Goal: Task Accomplishment & Management: Manage account settings

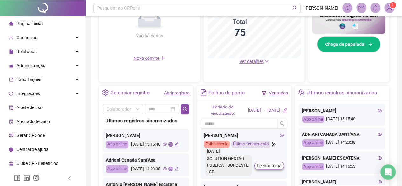
scroll to position [233, 0]
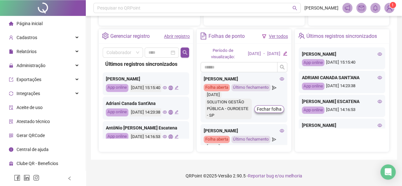
click at [177, 34] on link "Abrir registro" at bounding box center [177, 36] width 26 height 5
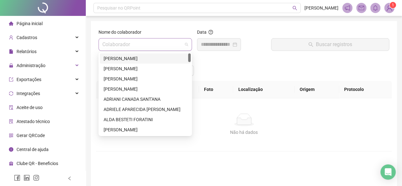
click at [184, 46] on span at bounding box center [145, 44] width 86 height 12
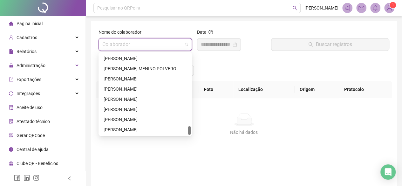
drag, startPoint x: 190, startPoint y: 57, endPoint x: 187, endPoint y: 155, distance: 98.0
click at [187, 155] on body "Página inicial Cadastros Relatórios Administração Exportações Integrações Aceit…" at bounding box center [201, 93] width 402 height 186
click at [143, 128] on div "[PERSON_NAME]" at bounding box center [145, 129] width 83 height 7
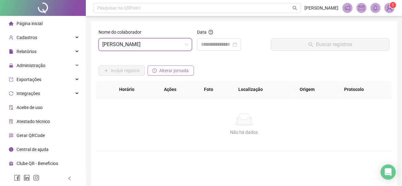
click at [162, 69] on span "Alterar jornada" at bounding box center [174, 70] width 30 height 7
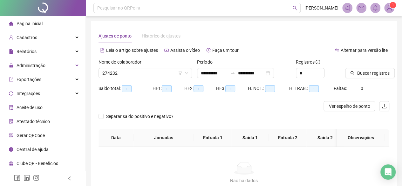
type input "**********"
click at [210, 71] on input "**********" at bounding box center [214, 73] width 27 height 7
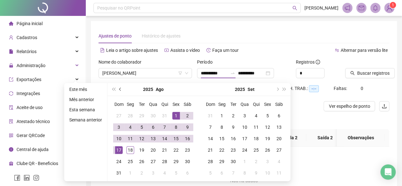
click at [120, 89] on span "prev-year" at bounding box center [120, 89] width 3 height 3
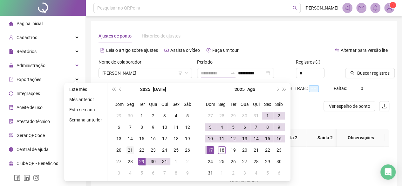
type input "**********"
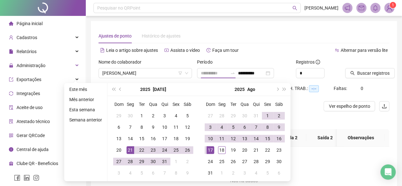
click at [131, 152] on div "21" at bounding box center [131, 150] width 8 height 8
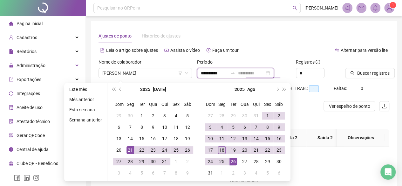
type input "**********"
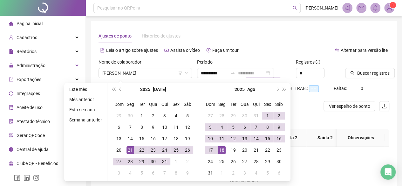
click at [218, 150] on div "18" at bounding box center [222, 150] width 8 height 8
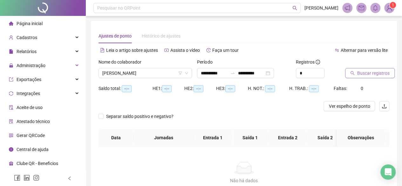
click at [357, 75] on button "Buscar registros" at bounding box center [370, 73] width 50 height 10
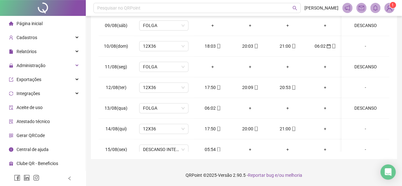
scroll to position [466, 0]
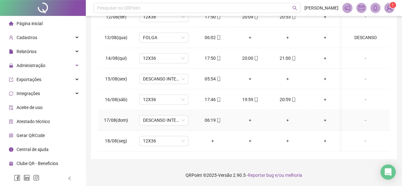
click at [209, 118] on div "06:19" at bounding box center [212, 120] width 27 height 7
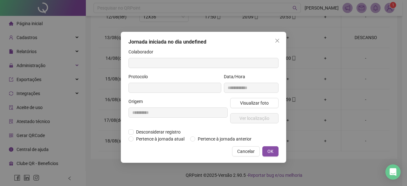
type input "**********"
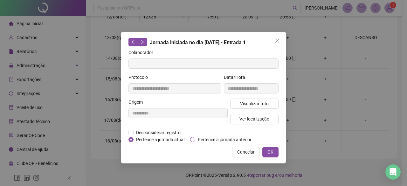
click at [204, 138] on span "Pertence à jornada anterior" at bounding box center [224, 139] width 59 height 7
click at [277, 150] on button "OK" at bounding box center [270, 152] width 16 height 10
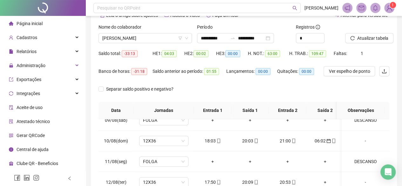
scroll to position [11, 0]
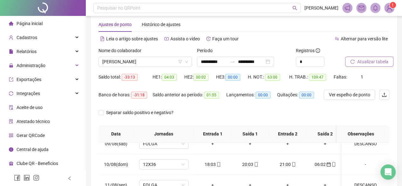
click at [362, 62] on span "Atualizar tabela" at bounding box center [372, 61] width 31 height 7
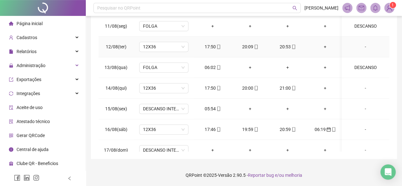
scroll to position [466, 0]
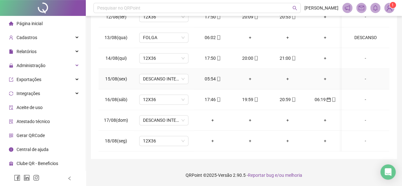
click at [209, 75] on div "05:54" at bounding box center [212, 78] width 27 height 7
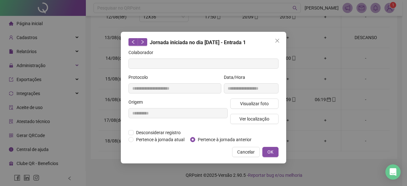
type input "**********"
click at [219, 138] on span "Pertence à jornada anterior" at bounding box center [224, 139] width 59 height 7
click at [274, 149] on button "OK" at bounding box center [270, 152] width 16 height 10
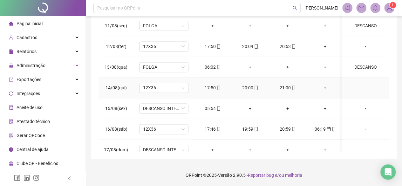
scroll to position [434, 0]
click at [211, 66] on div "06:02" at bounding box center [212, 67] width 27 height 7
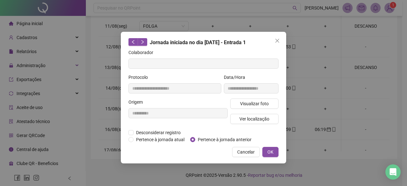
type input "**********"
click at [233, 140] on span "Pertence à jornada anterior" at bounding box center [224, 139] width 59 height 7
click at [273, 150] on span "OK" at bounding box center [270, 151] width 6 height 7
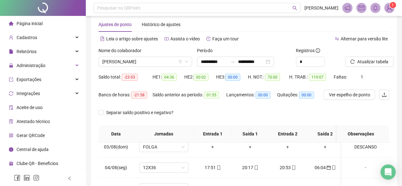
scroll to position [32, 0]
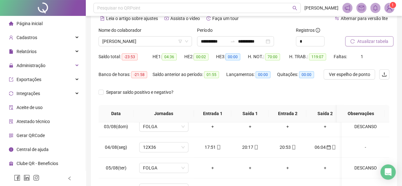
click at [360, 39] on span "Atualizar tabela" at bounding box center [372, 41] width 31 height 7
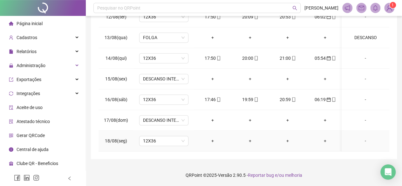
scroll to position [466, 0]
click at [164, 78] on span "DESCANSO INTER-JORNADA" at bounding box center [164, 79] width 42 height 10
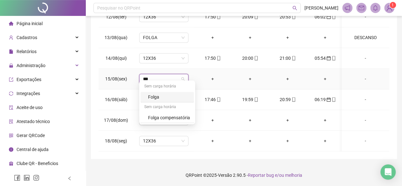
type input "****"
click at [158, 100] on div "Folga" at bounding box center [169, 96] width 42 height 7
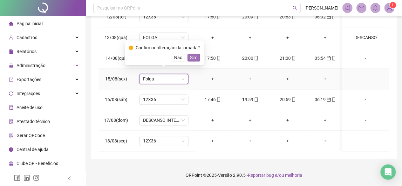
click at [190, 58] on span "Sim" at bounding box center [193, 57] width 7 height 7
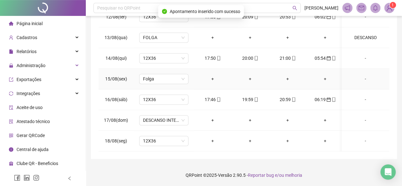
click at [364, 75] on div "-" at bounding box center [366, 78] width 38 height 7
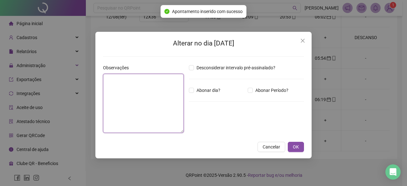
click at [120, 82] on textarea at bounding box center [143, 103] width 81 height 59
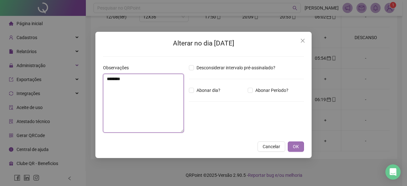
type textarea "********"
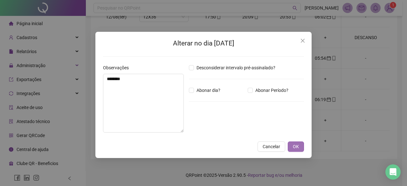
click at [290, 142] on button "OK" at bounding box center [296, 147] width 16 height 10
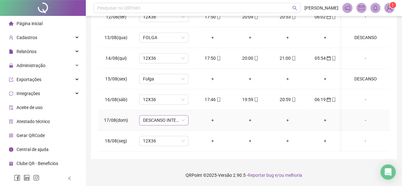
click at [162, 115] on span "DESCANSO INTER-JORNADA" at bounding box center [164, 120] width 42 height 10
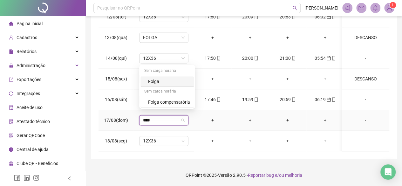
type input "*****"
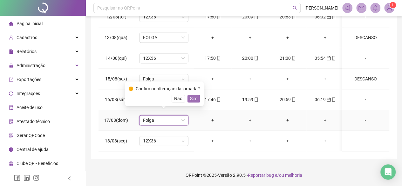
click at [192, 99] on span "Sim" at bounding box center [193, 98] width 7 height 7
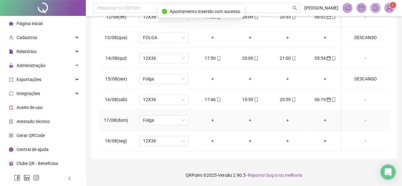
click at [361, 117] on div "-" at bounding box center [366, 120] width 38 height 7
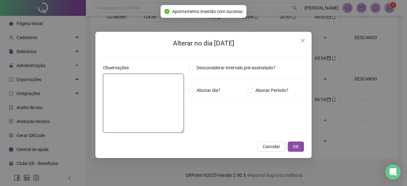
click at [111, 103] on textarea at bounding box center [143, 103] width 81 height 59
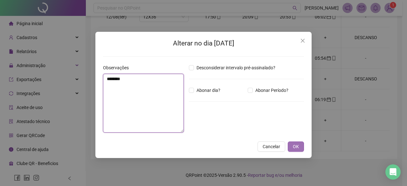
type textarea "********"
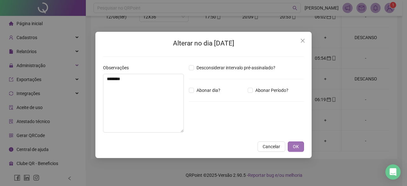
click at [296, 145] on span "OK" at bounding box center [296, 146] width 6 height 7
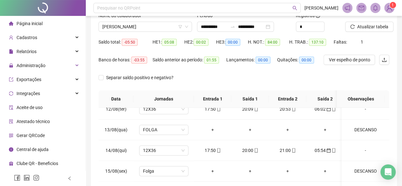
scroll to position [0, 0]
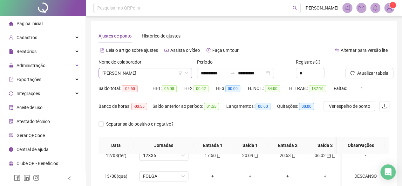
click at [114, 76] on span "ZELIA APARECIDA CARVALHO DE SOUZA" at bounding box center [145, 73] width 86 height 10
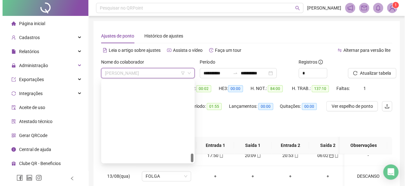
scroll to position [682, 0]
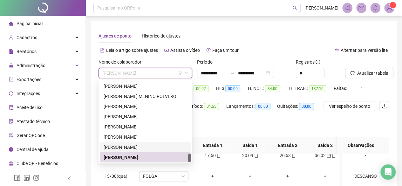
click at [128, 147] on div "VICTORIA BARBARA SANTOS SILVA" at bounding box center [145, 146] width 83 height 7
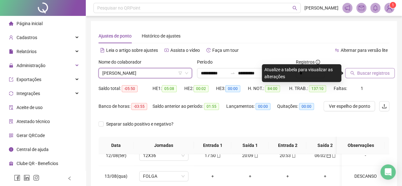
click at [363, 74] on span "Buscar registros" at bounding box center [373, 73] width 32 height 7
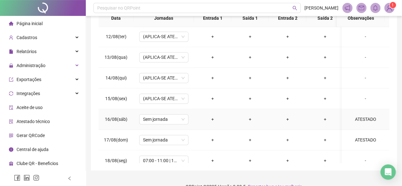
scroll to position [466, 0]
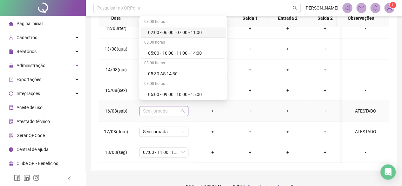
click at [165, 110] on span "Sem jornada" at bounding box center [164, 111] width 42 height 10
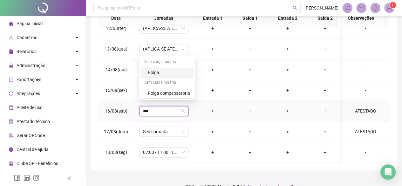
type input "****"
click at [163, 71] on div "Folga" at bounding box center [169, 72] width 42 height 7
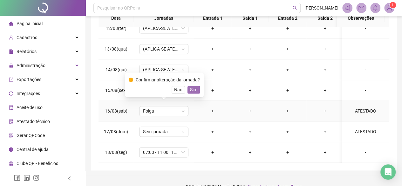
click at [196, 90] on span "Sim" at bounding box center [193, 89] width 7 height 7
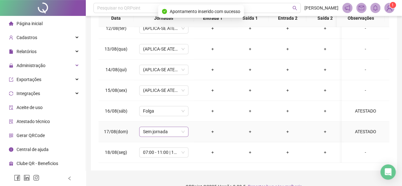
click at [159, 127] on span "Sem jornada" at bounding box center [164, 132] width 42 height 10
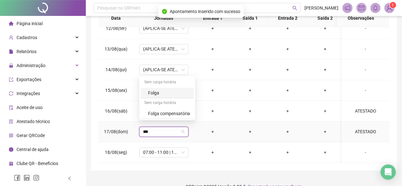
type input "****"
click at [157, 92] on div "Folga" at bounding box center [169, 92] width 42 height 7
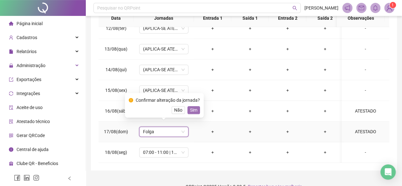
click at [193, 110] on span "Sim" at bounding box center [193, 110] width 7 height 7
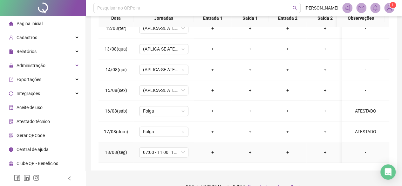
click at [362, 149] on div "-" at bounding box center [366, 152] width 38 height 7
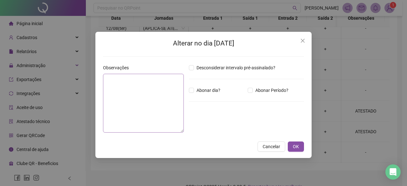
click at [183, 97] on div "Observações" at bounding box center [143, 100] width 86 height 73
click at [168, 100] on textarea at bounding box center [143, 103] width 81 height 59
click at [162, 80] on textarea at bounding box center [143, 103] width 81 height 59
type textarea "********"
click at [257, 90] on span "Abonar Período?" at bounding box center [272, 90] width 38 height 7
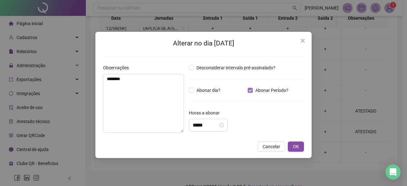
click at [257, 90] on span "Abonar Período?" at bounding box center [272, 90] width 38 height 7
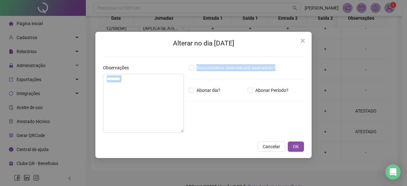
click at [192, 87] on div "Observações ******** Desconsiderar intervalo pré-assinalado? Abonar dia? Abonar…" at bounding box center [203, 100] width 206 height 73
click at [290, 147] on button "OK" at bounding box center [296, 147] width 16 height 10
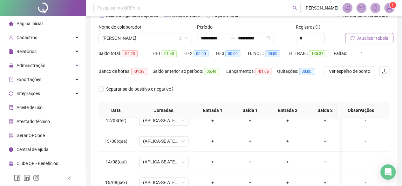
scroll to position [0, 0]
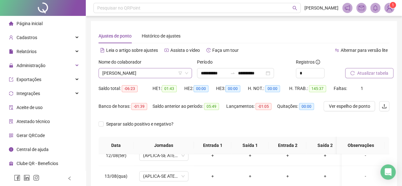
click at [128, 72] on span "VICTORIA BARBARA SANTOS SILVA" at bounding box center [145, 73] width 86 height 10
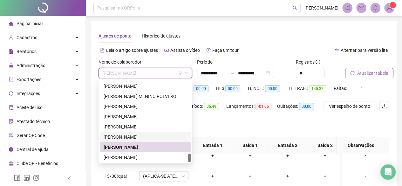
click at [117, 135] on div "VANESSA FLAVIO COSTA" at bounding box center [145, 136] width 83 height 7
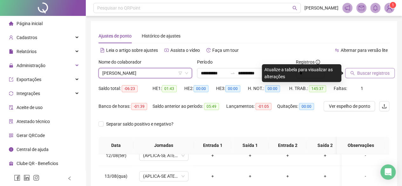
click at [372, 73] on span "Buscar registros" at bounding box center [373, 73] width 32 height 7
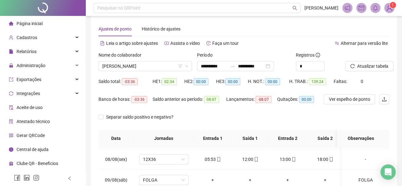
scroll to position [5, 0]
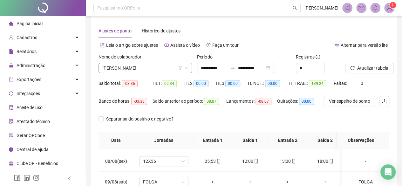
click at [142, 69] on span "VANESSA FLAVIO COSTA" at bounding box center [145, 68] width 86 height 10
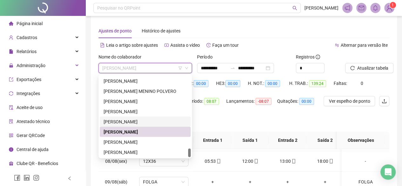
click at [122, 121] on div "VANESSA DE MORAES" at bounding box center [145, 121] width 83 height 7
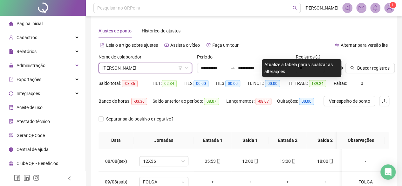
click at [389, 87] on div "Saldo total: -03:36 HE 1: 02:34 HE 2: 00:00 HE 3: 00:00 H. NOT.: 00:00 H. TRAB.…" at bounding box center [244, 87] width 291 height 18
drag, startPoint x: 401, startPoint y: 85, endPoint x: 401, endPoint y: 90, distance: 5.1
click at [401, 90] on div "**********" at bounding box center [244, 157] width 316 height 325
click at [119, 71] on span "VANESSA DE MORAES" at bounding box center [145, 68] width 86 height 10
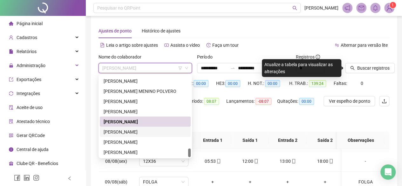
click at [124, 133] on div "VANESSA FLAVIO COSTA" at bounding box center [145, 131] width 83 height 7
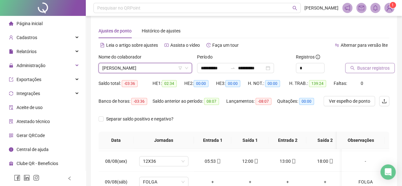
click at [369, 67] on span "Buscar registros" at bounding box center [373, 68] width 32 height 7
drag, startPoint x: 398, startPoint y: 89, endPoint x: 401, endPoint y: 88, distance: 3.2
click at [400, 89] on div "**********" at bounding box center [244, 157] width 316 height 325
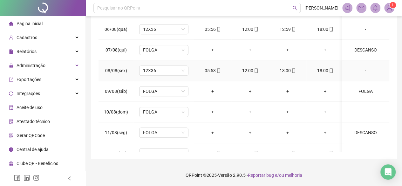
scroll to position [370, 0]
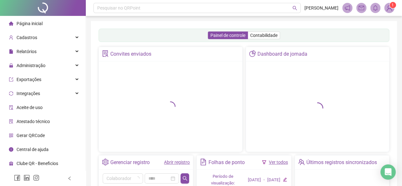
scroll to position [122, 0]
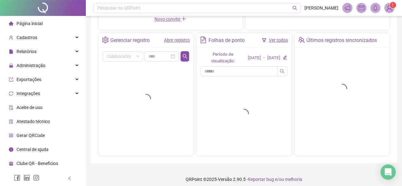
click at [180, 46] on div "Gerenciar registro Abrir registro" at bounding box center [146, 40] width 94 height 14
click at [174, 42] on div "Abrir registro" at bounding box center [177, 40] width 26 height 7
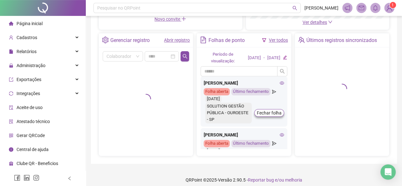
click at [180, 38] on link "Abrir registro" at bounding box center [177, 40] width 26 height 5
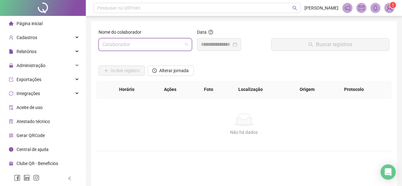
click at [151, 48] on input "search" at bounding box center [142, 44] width 80 height 12
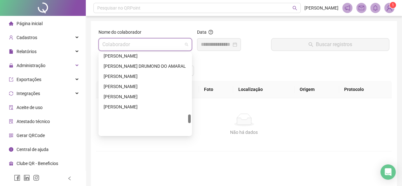
scroll to position [682, 0]
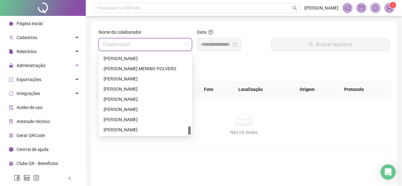
drag, startPoint x: 189, startPoint y: 59, endPoint x: 188, endPoint y: 136, distance: 76.6
click at [188, 136] on div "273893 273896 274004 STANIA LOPES VIEIRA TATIANE FERREIRA MARQUES TEOFILO MENIN…" at bounding box center [145, 94] width 93 height 84
click at [137, 117] on div "VICTORIA BARBARA SANTOS SILVA" at bounding box center [145, 119] width 83 height 7
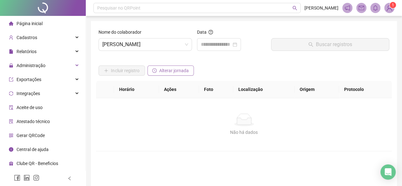
click at [179, 71] on span "Alterar jornada" at bounding box center [174, 70] width 30 height 7
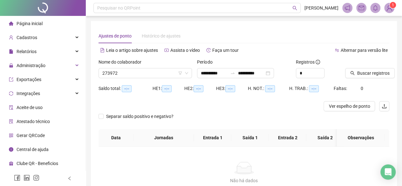
type input "**********"
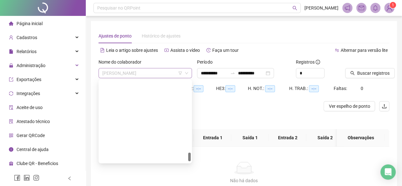
click at [168, 73] on span "VICTORIA BARBARA SANTOS SILVA" at bounding box center [145, 73] width 86 height 10
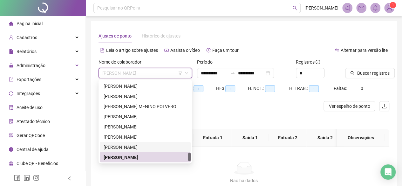
click at [130, 144] on div "VANESSA FLAVIO COSTA" at bounding box center [145, 146] width 83 height 7
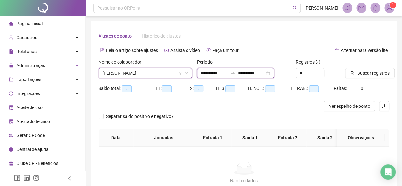
click at [212, 70] on input "**********" at bounding box center [214, 73] width 27 height 7
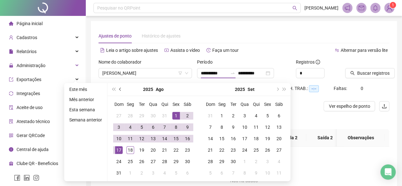
click at [118, 91] on button "prev-year" at bounding box center [120, 89] width 7 height 13
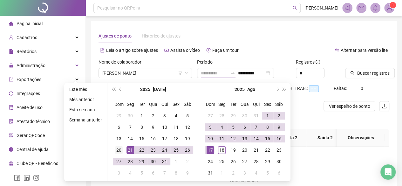
type input "**********"
click at [121, 148] on div "20" at bounding box center [119, 150] width 8 height 8
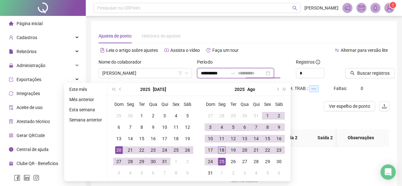
type input "**********"
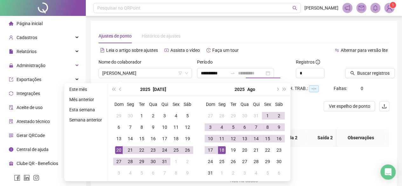
click at [221, 152] on div "18" at bounding box center [222, 150] width 8 height 8
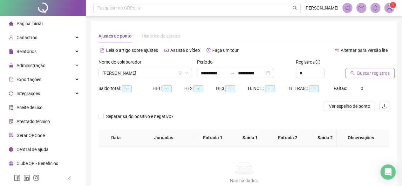
click at [367, 73] on span "Buscar registros" at bounding box center [373, 73] width 32 height 7
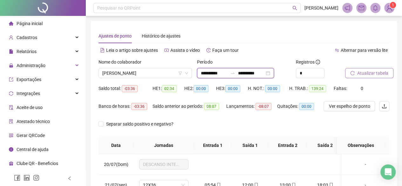
click at [222, 72] on input "**********" at bounding box center [214, 73] width 27 height 7
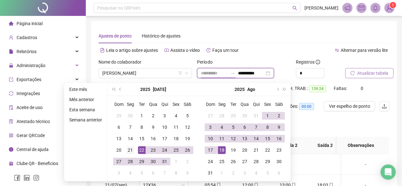
type input "**********"
click at [130, 150] on div "21" at bounding box center [131, 150] width 8 height 8
type input "**********"
click at [371, 81] on div "Buscar registros" at bounding box center [367, 71] width 49 height 25
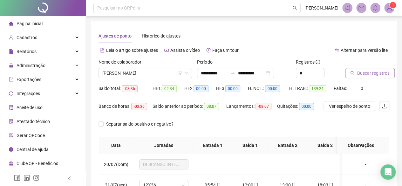
click at [368, 75] on span "Buscar registros" at bounding box center [373, 73] width 32 height 7
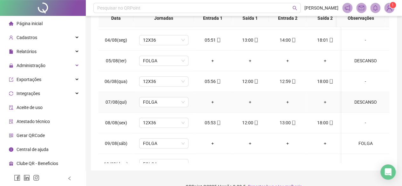
scroll to position [318, 0]
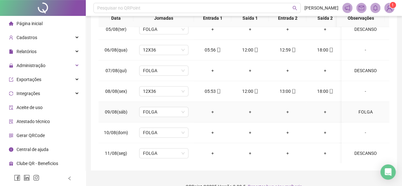
click at [361, 108] on div "FOLGA" at bounding box center [366, 111] width 38 height 7
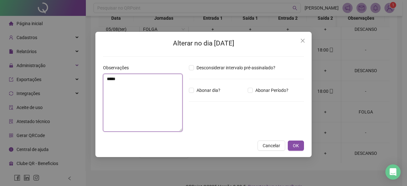
click at [117, 84] on textarea "*****" at bounding box center [142, 103] width 79 height 58
drag, startPoint x: 34, startPoint y: 59, endPoint x: 0, endPoint y: 38, distance: 39.9
click at [0, 38] on div "Alterar no dia 09/08/2025 Observações ***** Desconsiderar intervalo pré-assinal…" at bounding box center [203, 93] width 407 height 186
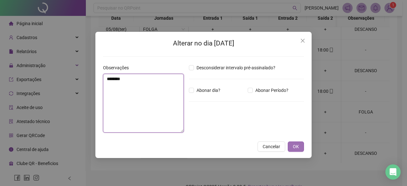
type textarea "********"
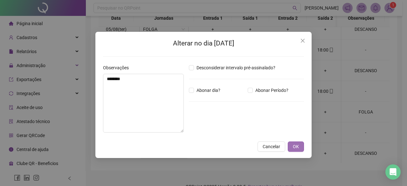
click at [299, 148] on button "OK" at bounding box center [296, 147] width 16 height 10
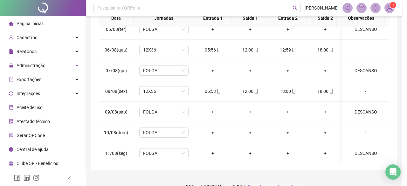
click at [299, 145] on td "+" at bounding box center [288, 153] width 38 height 21
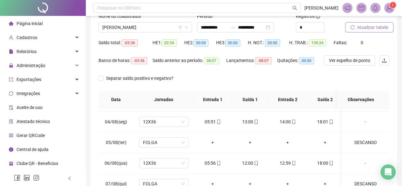
scroll to position [43, 0]
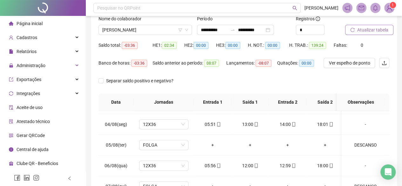
click at [127, 23] on div "Nome do colaborador" at bounding box center [145, 20] width 93 height 10
click at [125, 30] on span "VANESSA FLAVIO COSTA" at bounding box center [145, 30] width 86 height 10
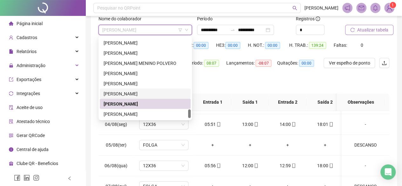
click at [107, 93] on div "VANESSA DE MORAES" at bounding box center [145, 93] width 83 height 7
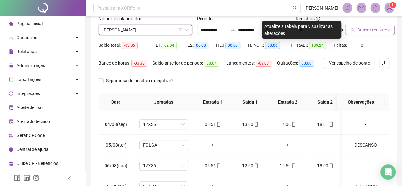
click at [381, 30] on span "Buscar registros" at bounding box center [373, 29] width 32 height 7
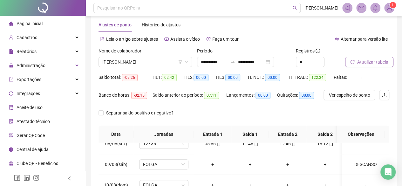
scroll to position [0, 0]
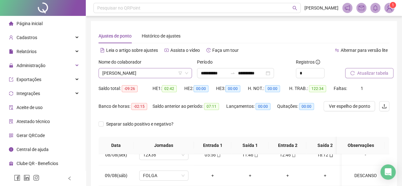
click at [131, 72] on span "VANESSA DE MORAES" at bounding box center [145, 73] width 86 height 10
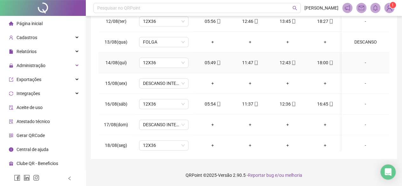
scroll to position [466, 0]
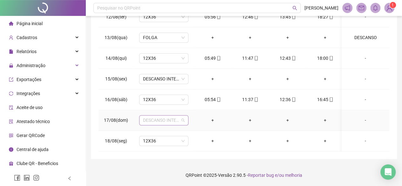
click at [171, 116] on span "DESCANSO INTER-JORNADA" at bounding box center [164, 120] width 42 height 10
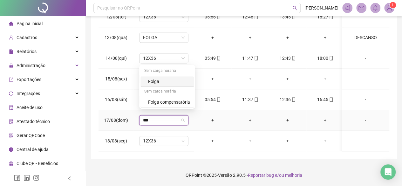
type input "****"
click at [187, 83] on div "Folga" at bounding box center [169, 81] width 42 height 7
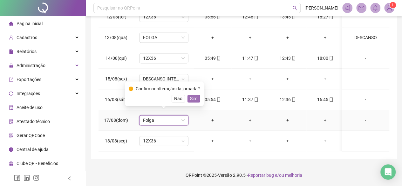
click at [193, 97] on span "Sim" at bounding box center [193, 98] width 7 height 7
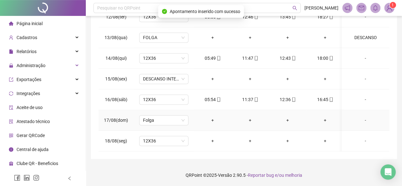
click at [359, 117] on div "-" at bounding box center [366, 120] width 38 height 7
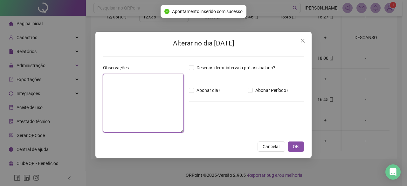
click at [120, 93] on textarea at bounding box center [143, 103] width 81 height 59
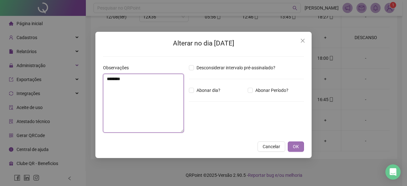
type textarea "********"
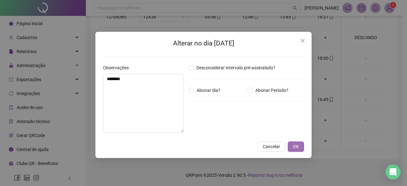
click at [300, 142] on button "OK" at bounding box center [296, 147] width 16 height 10
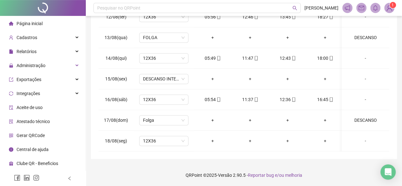
scroll to position [0, 0]
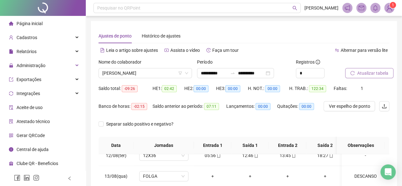
click at [369, 69] on button "Atualizar tabela" at bounding box center [369, 73] width 48 height 10
click at [124, 75] on span "VANESSA DE MORAES" at bounding box center [145, 73] width 86 height 10
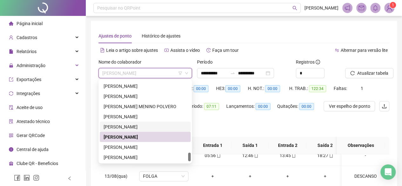
click at [121, 124] on div "VALERIA BALTAZAR BARBOSA RIBEIRO" at bounding box center [145, 126] width 83 height 7
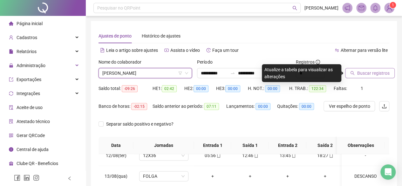
click at [373, 74] on span "Buscar registros" at bounding box center [373, 73] width 32 height 7
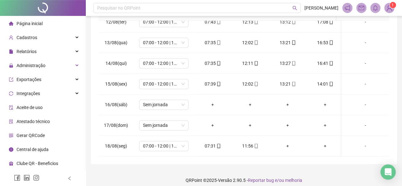
scroll to position [139, 0]
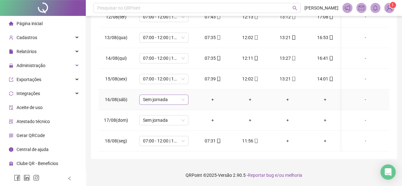
click at [147, 95] on span "Sem jornada" at bounding box center [164, 100] width 42 height 10
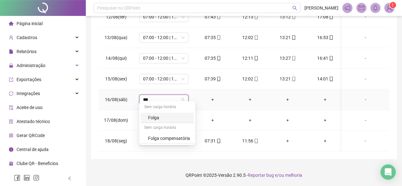
type input "****"
click at [152, 117] on div "Folga" at bounding box center [169, 117] width 42 height 7
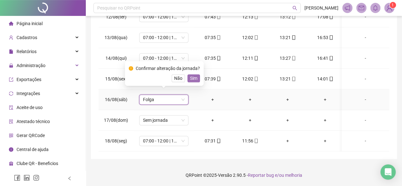
click at [189, 79] on button "Sim" at bounding box center [194, 78] width 12 height 8
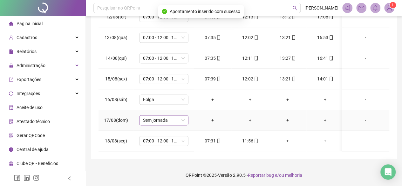
click at [142, 118] on div "Sem jornada" at bounding box center [163, 120] width 49 height 10
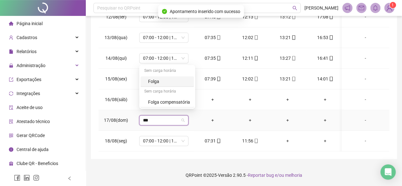
type input "****"
click at [156, 83] on div "Folga" at bounding box center [169, 81] width 42 height 7
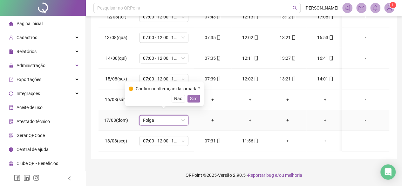
click at [193, 96] on span "Sim" at bounding box center [193, 98] width 7 height 7
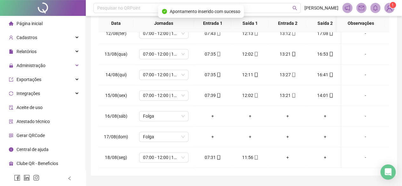
scroll to position [0, 0]
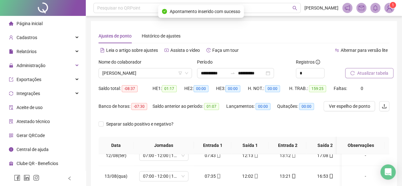
click at [376, 71] on span "Atualizar tabela" at bounding box center [372, 73] width 31 height 7
click at [114, 73] on span "VALERIA BALTAZAR BARBOSA RIBEIRO" at bounding box center [145, 73] width 86 height 10
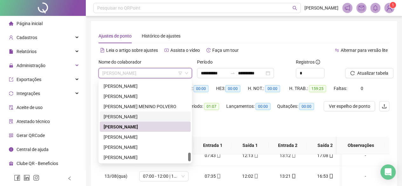
click at [119, 116] on div "THALITA VIEIRA GIANINI" at bounding box center [145, 116] width 83 height 7
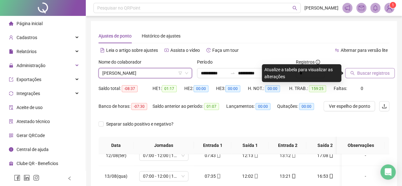
click at [375, 75] on span "Buscar registros" at bounding box center [373, 73] width 32 height 7
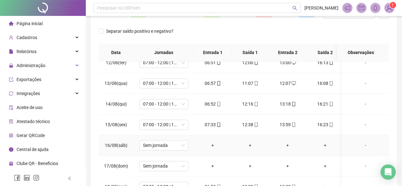
scroll to position [127, 0]
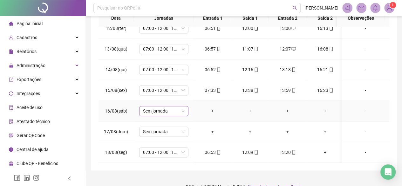
click at [148, 107] on span "Sem jornada" at bounding box center [164, 111] width 42 height 10
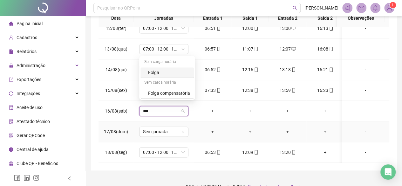
type input "****"
click at [152, 76] on div "Folga" at bounding box center [169, 72] width 42 height 7
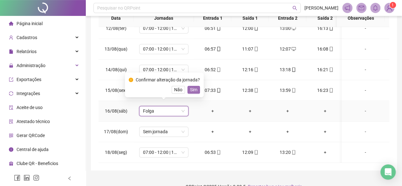
click at [194, 89] on span "Sim" at bounding box center [193, 89] width 7 height 7
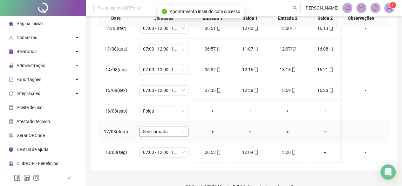
click at [155, 131] on span "Sem jornada" at bounding box center [164, 132] width 42 height 10
type input "*"
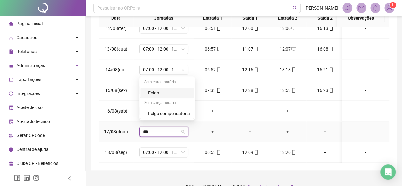
type input "****"
click at [166, 93] on div "Folga" at bounding box center [169, 92] width 42 height 7
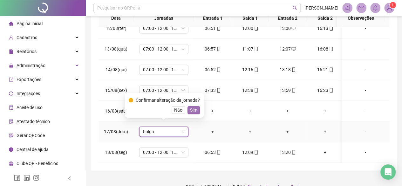
click at [193, 110] on span "Sim" at bounding box center [193, 110] width 7 height 7
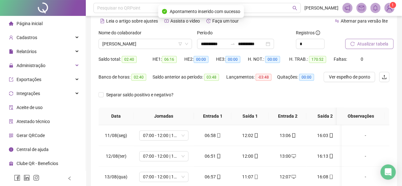
scroll to position [0, 0]
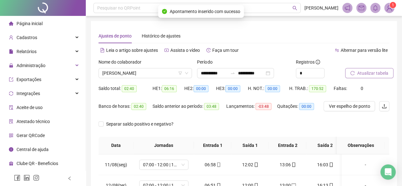
click at [380, 69] on button "Atualizar tabela" at bounding box center [369, 73] width 48 height 10
click at [365, 70] on span "Atualizar tabela" at bounding box center [372, 73] width 31 height 7
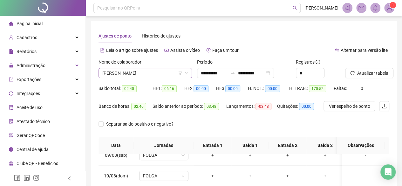
click at [146, 70] on span "THALITA VIEIRA GIANINI" at bounding box center [145, 73] width 86 height 10
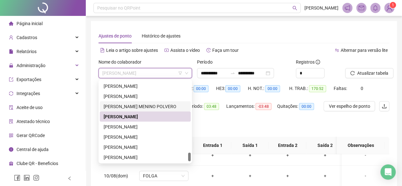
click at [126, 104] on div "TEOFILO MENINO POLVERO" at bounding box center [145, 106] width 83 height 7
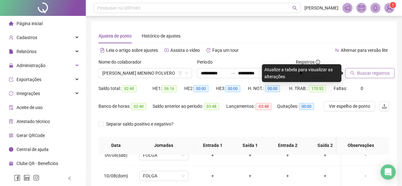
click at [371, 73] on span "Buscar registros" at bounding box center [373, 73] width 32 height 7
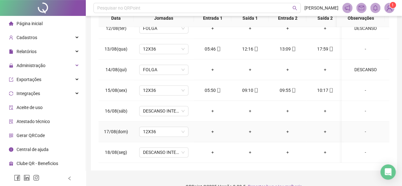
scroll to position [139, 0]
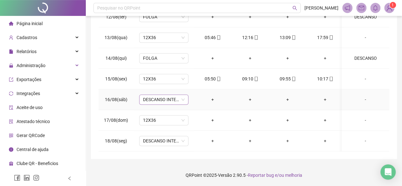
click at [163, 95] on span "DESCANSO INTER-JORNADA" at bounding box center [164, 100] width 42 height 10
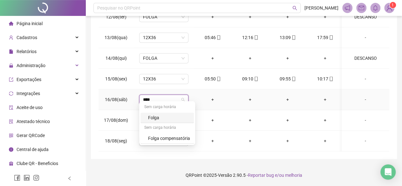
type input "*****"
click at [147, 115] on div "Folga" at bounding box center [167, 118] width 53 height 10
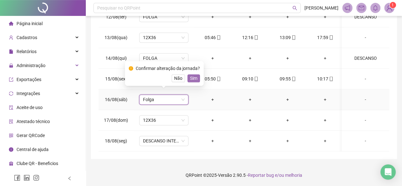
click at [191, 77] on span "Sim" at bounding box center [193, 78] width 7 height 7
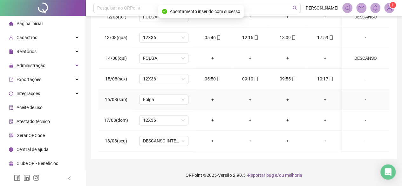
click at [363, 96] on div "-" at bounding box center [366, 99] width 38 height 7
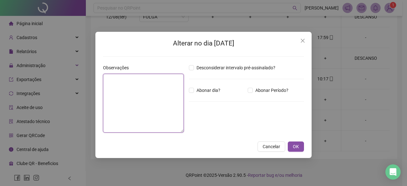
click at [129, 99] on textarea at bounding box center [143, 103] width 81 height 59
type textarea "********"
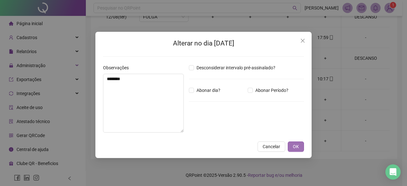
click at [294, 143] on span "OK" at bounding box center [296, 146] width 6 height 7
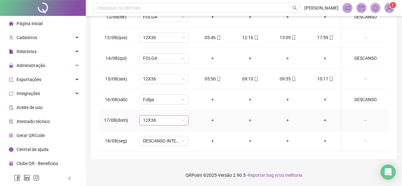
click at [167, 115] on span "12X36" at bounding box center [164, 120] width 42 height 10
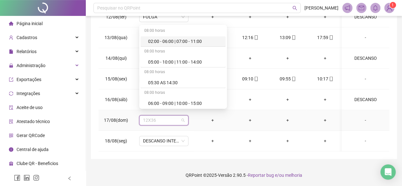
click at [167, 115] on span "12X36" at bounding box center [164, 120] width 42 height 10
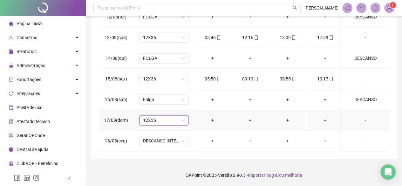
click at [167, 115] on span "12X36" at bounding box center [164, 120] width 42 height 10
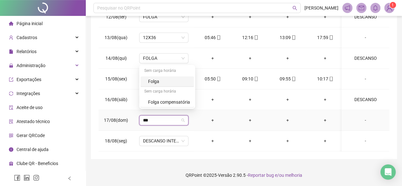
type input "****"
click at [165, 85] on div "Folga" at bounding box center [169, 81] width 42 height 7
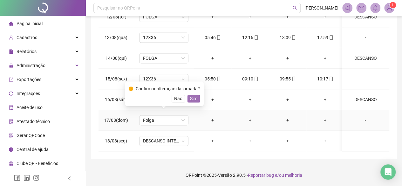
click at [195, 96] on span "Sim" at bounding box center [193, 98] width 7 height 7
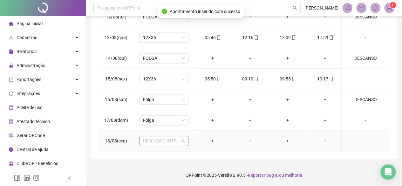
click at [149, 138] on span "DESCANSO INTER-JORNADA" at bounding box center [164, 141] width 42 height 10
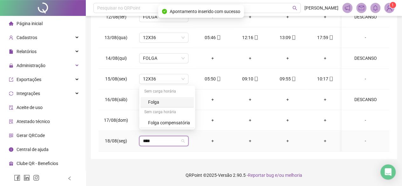
type input "*****"
click at [159, 101] on div "Folga" at bounding box center [169, 102] width 42 height 7
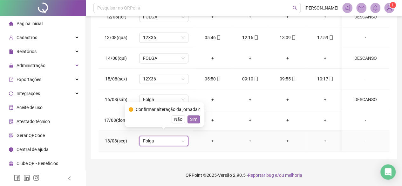
click at [188, 121] on button "Sim" at bounding box center [194, 119] width 12 height 8
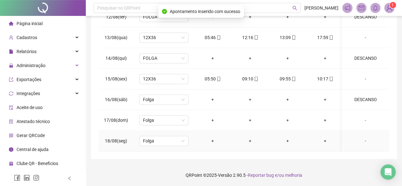
click at [364, 137] on div "-" at bounding box center [366, 140] width 38 height 7
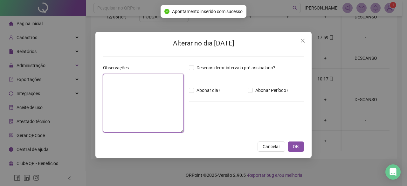
click at [145, 103] on textarea at bounding box center [143, 103] width 81 height 59
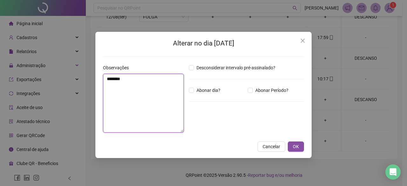
type textarea "********"
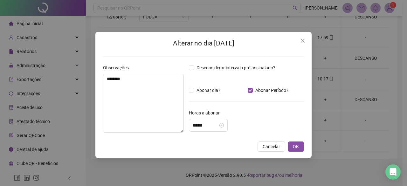
click at [244, 89] on div "Abonar dia?" at bounding box center [217, 90] width 59 height 7
click at [295, 148] on span "OK" at bounding box center [296, 146] width 6 height 7
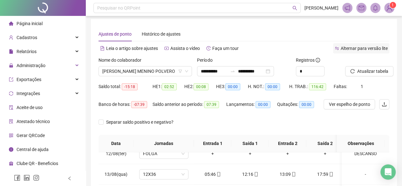
scroll to position [0, 0]
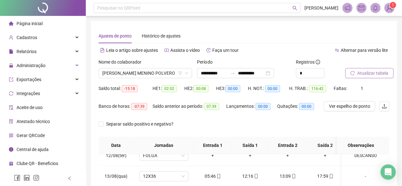
click at [373, 77] on button "Atualizar tabela" at bounding box center [369, 73] width 48 height 10
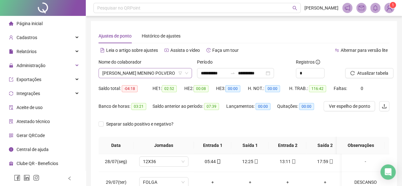
click at [108, 72] on span "TEOFILO MENINO POLVERO" at bounding box center [145, 73] width 86 height 10
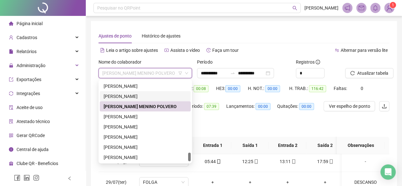
click at [122, 98] on div "TATIANE FERREIRA MARQUES" at bounding box center [145, 96] width 83 height 7
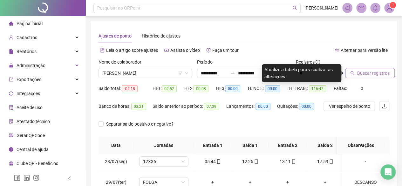
click at [387, 72] on span "Buscar registros" at bounding box center [373, 73] width 32 height 7
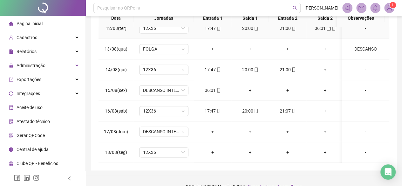
scroll to position [466, 0]
click at [212, 87] on div "06:01" at bounding box center [212, 90] width 27 height 7
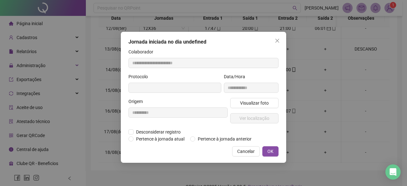
type input "**********"
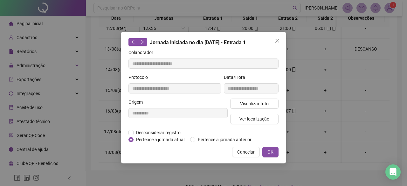
click at [210, 135] on div "Desconsiderar registro Pertence ao lanche" at bounding box center [203, 132] width 150 height 7
click at [211, 136] on span "Pertence à jornada anterior" at bounding box center [224, 139] width 59 height 7
click at [268, 149] on span "OK" at bounding box center [270, 151] width 6 height 7
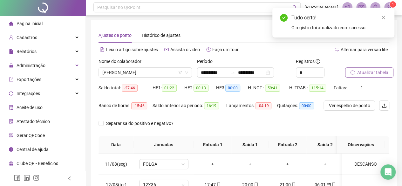
scroll to position [0, 0]
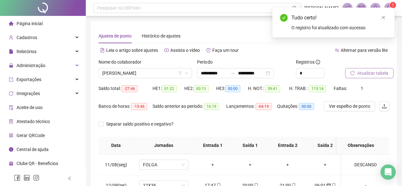
click at [381, 76] on span "Atualizar tabela" at bounding box center [372, 73] width 31 height 7
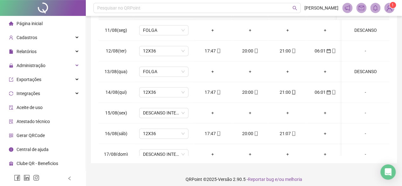
scroll to position [139, 0]
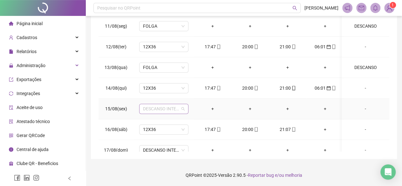
click at [156, 106] on span "DESCANSO INTER-JORNADA" at bounding box center [164, 109] width 42 height 10
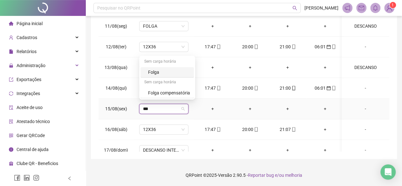
type input "****"
click at [165, 72] on div "Folga" at bounding box center [169, 72] width 42 height 7
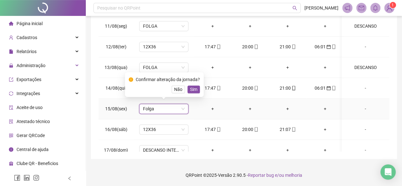
click at [359, 109] on div "-" at bounding box center [366, 108] width 38 height 7
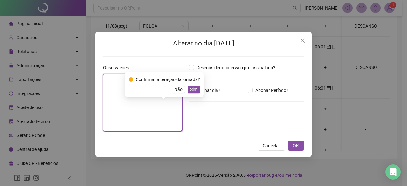
click at [120, 112] on textarea at bounding box center [142, 103] width 79 height 58
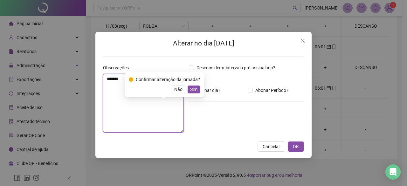
click at [128, 111] on textarea "*******" at bounding box center [143, 103] width 81 height 59
click at [177, 87] on span "Não" at bounding box center [178, 89] width 8 height 7
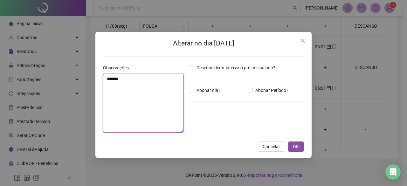
click at [153, 91] on textarea "*******" at bounding box center [143, 103] width 81 height 59
type textarea "********"
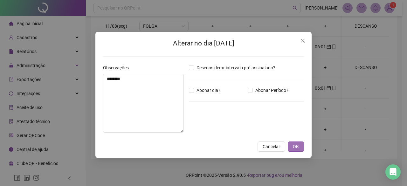
click at [293, 144] on span "OK" at bounding box center [296, 146] width 6 height 7
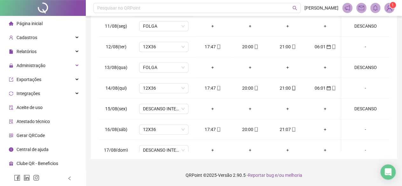
scroll to position [466, 0]
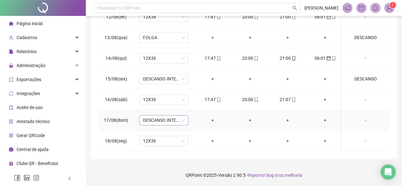
click at [152, 115] on span "DESCANSO INTER-JORNADA" at bounding box center [164, 120] width 42 height 10
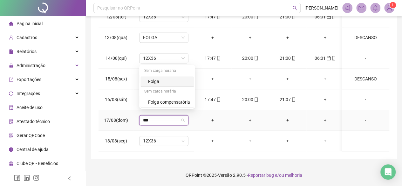
type input "****"
click at [151, 83] on div "Folga" at bounding box center [169, 81] width 42 height 7
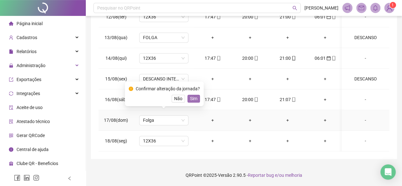
click at [192, 100] on span "Sim" at bounding box center [193, 98] width 7 height 7
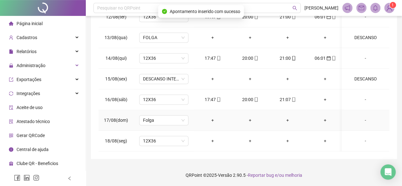
click at [364, 117] on div "-" at bounding box center [366, 120] width 38 height 7
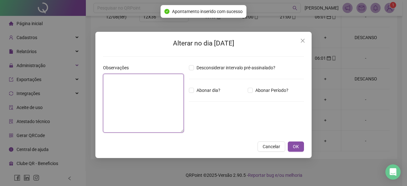
click at [103, 112] on textarea at bounding box center [143, 103] width 81 height 59
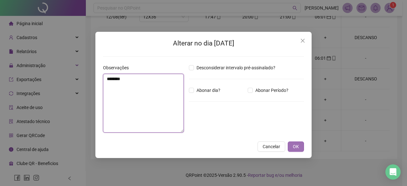
type textarea "********"
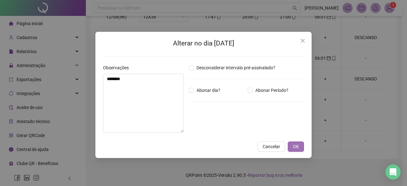
click at [294, 144] on span "OK" at bounding box center [296, 146] width 6 height 7
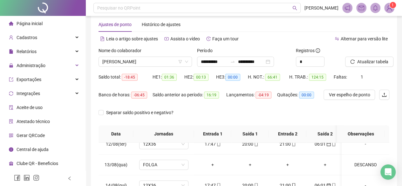
scroll to position [0, 0]
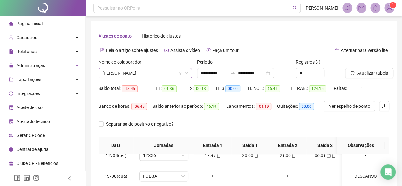
click at [177, 74] on span "TATIANE FERREIRA MARQUES" at bounding box center [145, 73] width 86 height 10
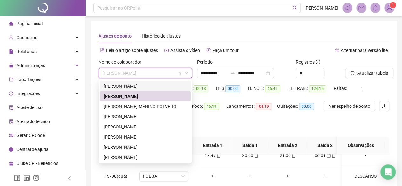
click at [138, 84] on div "STANIA LOPES VIEIRA" at bounding box center [145, 85] width 83 height 7
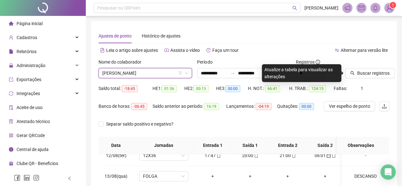
click at [152, 77] on span "STANIA LOPES VIEIRA" at bounding box center [145, 73] width 86 height 10
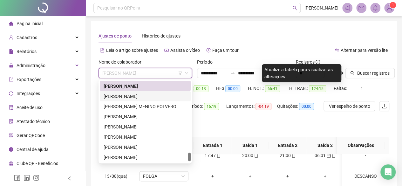
click at [118, 97] on div "TATIANE FERREIRA MARQUES" at bounding box center [145, 96] width 83 height 7
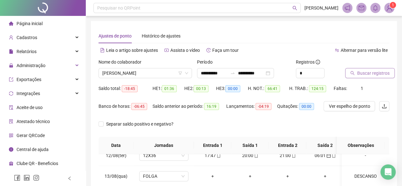
click at [373, 74] on span "Buscar registros" at bounding box center [373, 73] width 32 height 7
click at [380, 53] on span "Alternar para versão lite" at bounding box center [364, 50] width 47 height 5
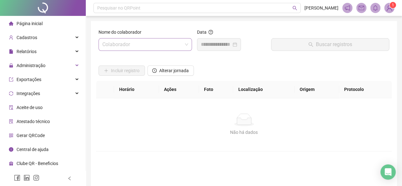
click at [116, 43] on input "search" at bounding box center [142, 44] width 80 height 12
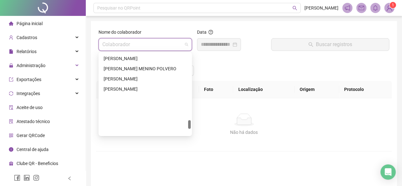
scroll to position [682, 0]
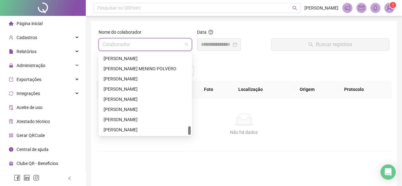
drag, startPoint x: 190, startPoint y: 116, endPoint x: 188, endPoint y: 138, distance: 22.0
click at [188, 138] on body "Página inicial Cadastros Relatórios Administração Exportações Integrações Aceit…" at bounding box center [201, 93] width 402 height 186
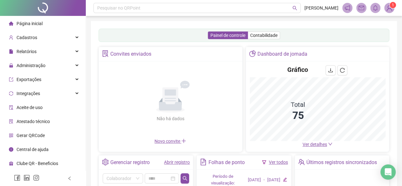
click at [168, 162] on link "Abrir registro" at bounding box center [177, 162] width 26 height 5
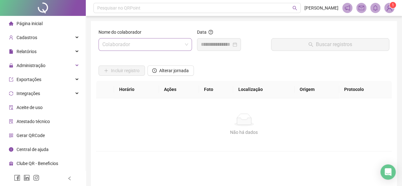
drag, startPoint x: 144, startPoint y: 35, endPoint x: 143, endPoint y: 42, distance: 7.0
click at [144, 38] on div "Nome do colaborador Colaborador" at bounding box center [145, 40] width 93 height 22
click at [143, 42] on input "search" at bounding box center [142, 44] width 80 height 12
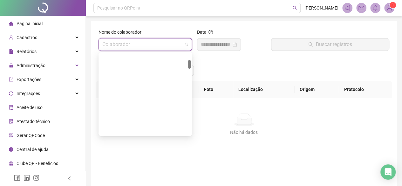
scroll to position [682, 0]
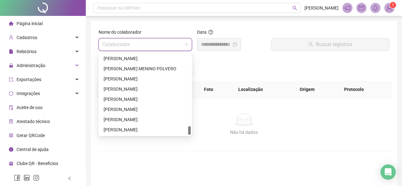
drag, startPoint x: 188, startPoint y: 60, endPoint x: 181, endPoint y: 141, distance: 81.4
click at [181, 141] on body "Página inicial Cadastros Relatórios Administração Exportações Integrações Aceit…" at bounding box center [201, 93] width 402 height 186
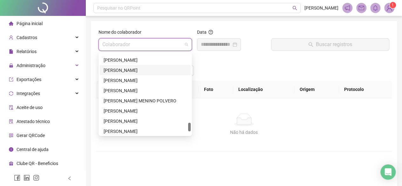
scroll to position [618, 0]
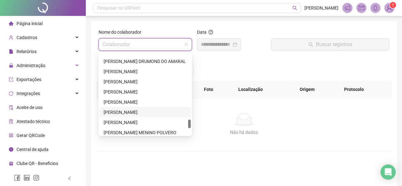
click at [138, 110] on div "STANIA LOPES VIEIRA" at bounding box center [145, 112] width 91 height 10
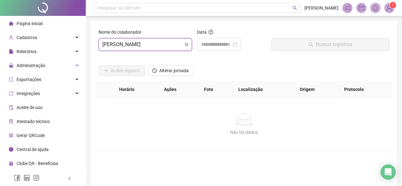
click at [157, 47] on span "STANIA LOPES VIEIRA" at bounding box center [145, 44] width 86 height 12
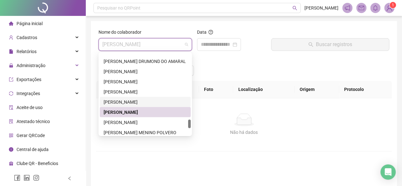
click at [136, 105] on div "[PERSON_NAME]" at bounding box center [145, 101] width 83 height 7
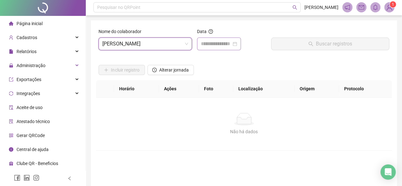
scroll to position [0, 0]
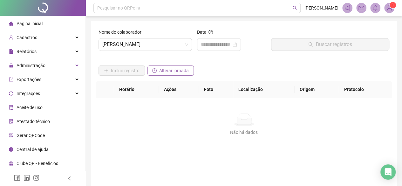
click at [180, 72] on span "Alterar jornada" at bounding box center [174, 70] width 30 height 7
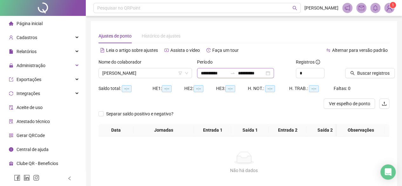
click at [236, 73] on div at bounding box center [233, 73] width 10 height 5
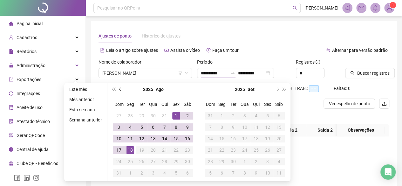
click at [118, 87] on button "prev-year" at bounding box center [120, 89] width 7 height 13
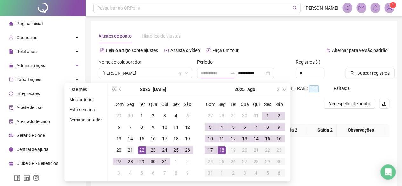
type input "**********"
click at [133, 151] on td "21" at bounding box center [130, 149] width 11 height 11
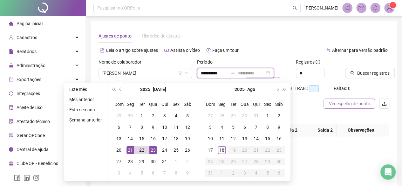
type input "**********"
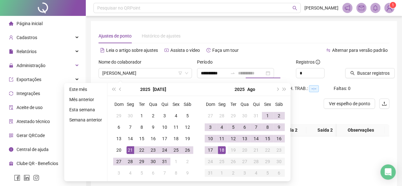
click at [223, 152] on div "18" at bounding box center [222, 150] width 8 height 8
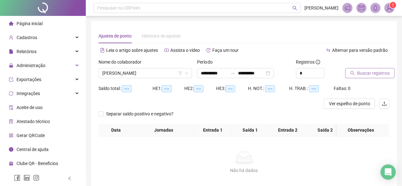
click at [380, 76] on span "Buscar registros" at bounding box center [373, 73] width 32 height 7
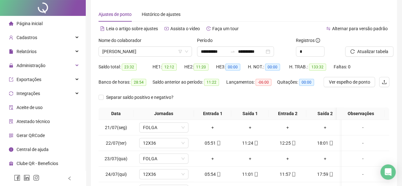
scroll to position [32, 0]
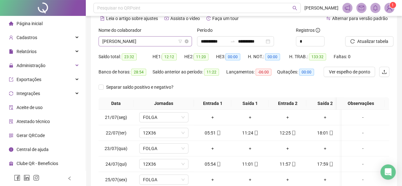
click at [150, 40] on span "[PERSON_NAME]" at bounding box center [145, 42] width 86 height 10
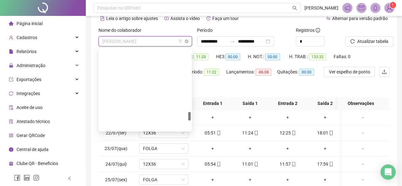
scroll to position [590, 0]
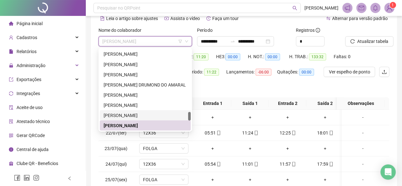
click at [117, 115] on div "ROSANA ALVES SOARES" at bounding box center [145, 115] width 83 height 7
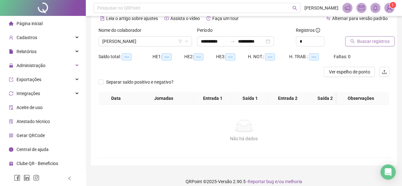
click at [365, 42] on span "Buscar registros" at bounding box center [373, 41] width 32 height 7
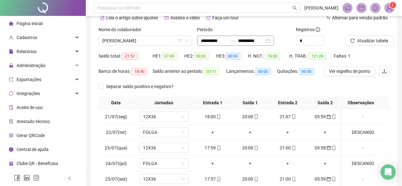
scroll to position [26, 0]
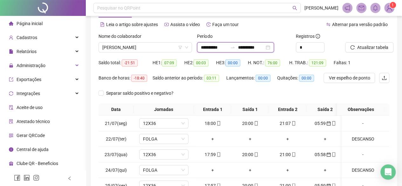
click at [211, 47] on input "**********" at bounding box center [214, 47] width 27 height 7
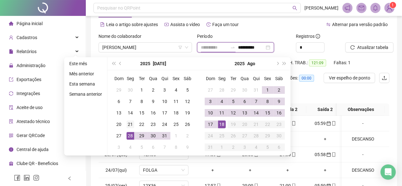
type input "**********"
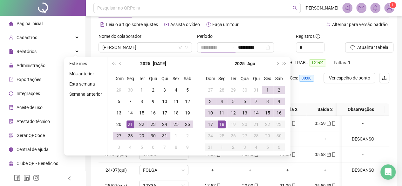
click at [127, 126] on div "21" at bounding box center [131, 125] width 8 height 8
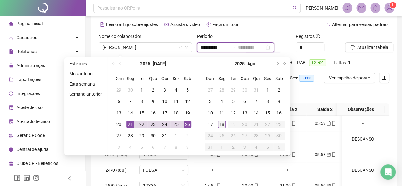
type input "**********"
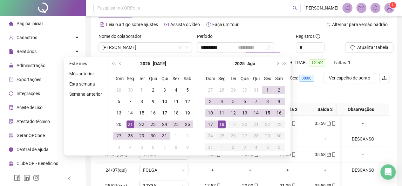
click at [222, 124] on div "18" at bounding box center [222, 125] width 8 height 8
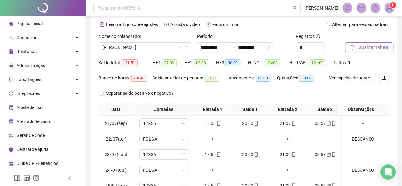
click at [361, 51] on span "Atualizar tabela" at bounding box center [372, 47] width 31 height 7
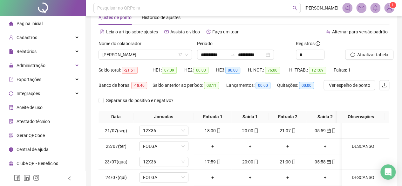
scroll to position [0, 0]
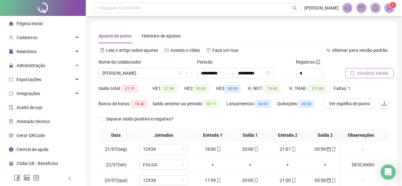
click at [373, 72] on span "Atualizar tabela" at bounding box center [372, 73] width 31 height 7
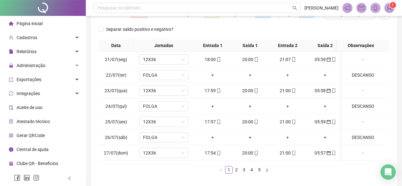
scroll to position [95, 0]
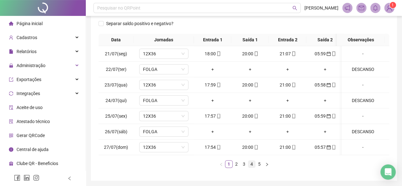
click at [248, 168] on li "4" at bounding box center [252, 164] width 8 height 8
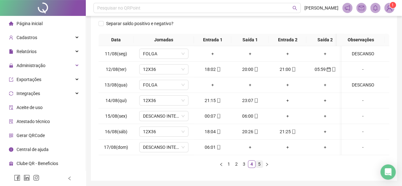
click at [261, 167] on link "5" at bounding box center [259, 164] width 7 height 7
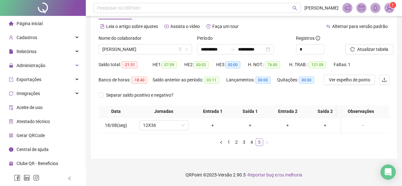
scroll to position [28, 0]
click at [252, 141] on link "4" at bounding box center [251, 142] width 7 height 7
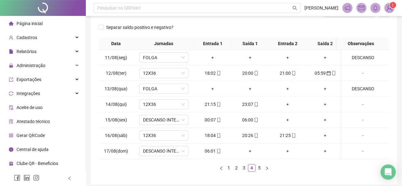
scroll to position [121, 0]
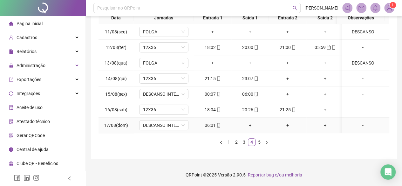
click at [211, 122] on div "06:01" at bounding box center [213, 125] width 32 height 7
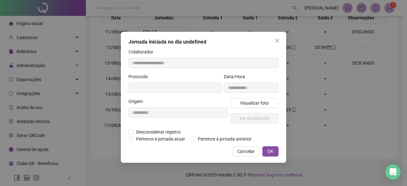
type input "**********"
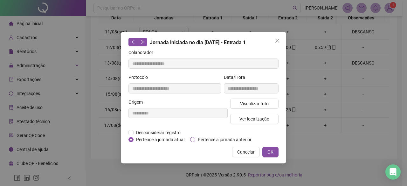
click at [222, 136] on span "Pertence à jornada anterior" at bounding box center [224, 139] width 59 height 7
click at [270, 152] on span "OK" at bounding box center [270, 151] width 6 height 7
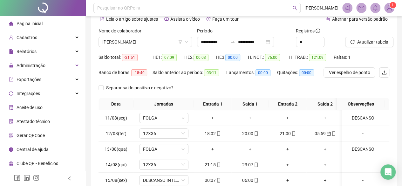
scroll to position [0, 0]
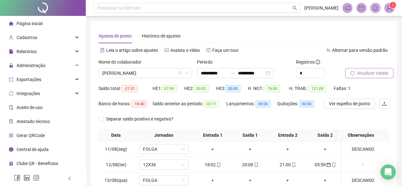
click at [360, 72] on span "Atualizar tabela" at bounding box center [372, 73] width 31 height 7
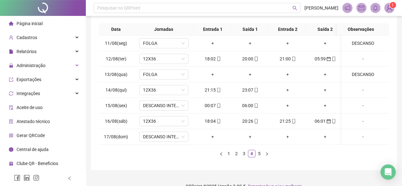
scroll to position [121, 0]
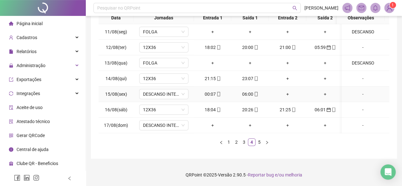
click at [209, 91] on div "00:07" at bounding box center [213, 94] width 32 height 7
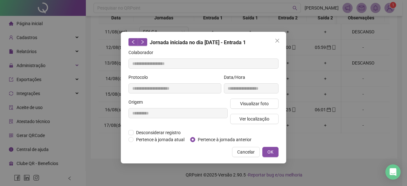
type input "**********"
click at [219, 139] on span "Pertence à jornada anterior" at bounding box center [224, 139] width 59 height 7
click at [273, 155] on button "OK" at bounding box center [270, 152] width 16 height 10
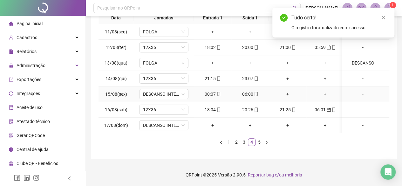
click at [252, 91] on div "06:00" at bounding box center [250, 94] width 32 height 7
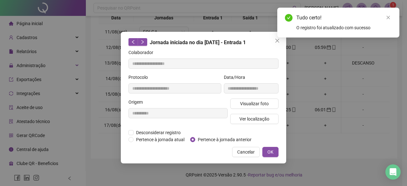
click at [231, 142] on div "**********" at bounding box center [203, 98] width 165 height 132
type input "**********"
click at [236, 140] on span "Pertence à jornada anterior" at bounding box center [224, 139] width 59 height 7
click at [270, 151] on span "OK" at bounding box center [270, 151] width 6 height 7
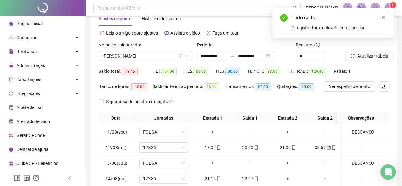
scroll to position [0, 0]
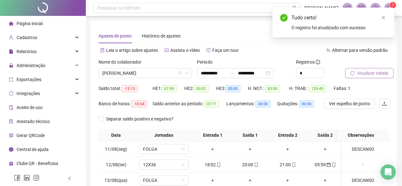
click at [371, 72] on span "Atualizar tabela" at bounding box center [372, 73] width 31 height 7
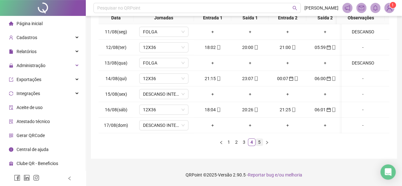
click at [256, 143] on link "5" at bounding box center [259, 142] width 7 height 7
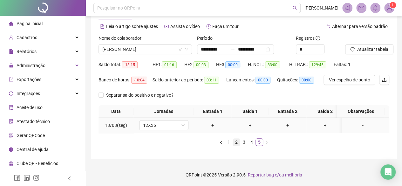
scroll to position [28, 0]
click at [252, 144] on link "4" at bounding box center [251, 142] width 7 height 7
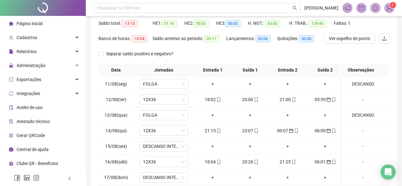
scroll to position [121, 0]
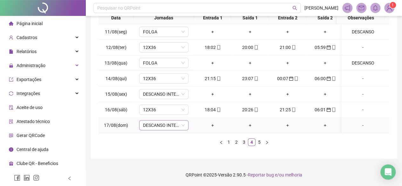
click at [156, 122] on span "DESCANSO INTER-JORNADA" at bounding box center [164, 126] width 42 height 10
type input "****"
click at [173, 99] on div "Folga" at bounding box center [169, 101] width 42 height 7
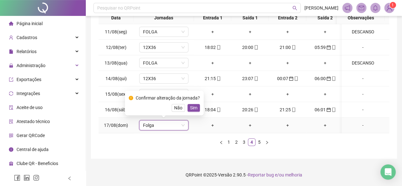
click at [193, 104] on span "Sim" at bounding box center [193, 107] width 7 height 7
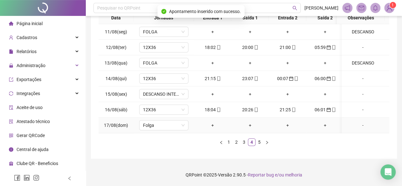
click at [361, 122] on div "-" at bounding box center [363, 125] width 38 height 7
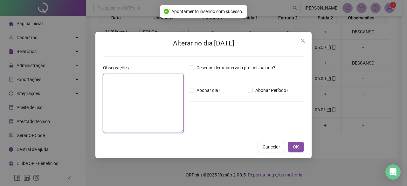
click at [122, 86] on textarea at bounding box center [143, 103] width 81 height 59
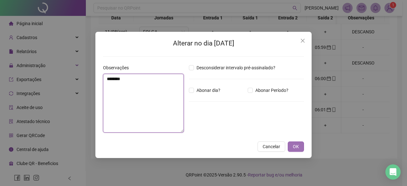
type textarea "********"
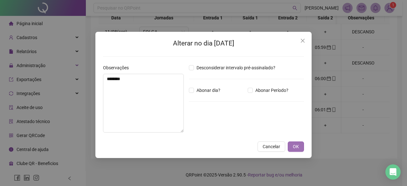
click at [292, 150] on button "OK" at bounding box center [296, 147] width 16 height 10
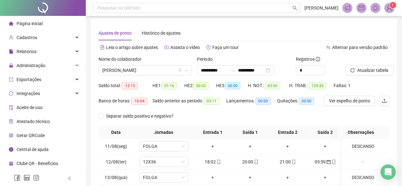
scroll to position [0, 0]
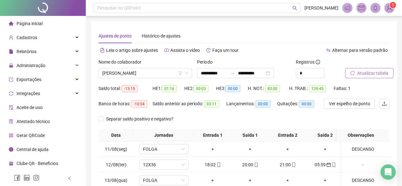
click at [383, 73] on span "Atualizar tabela" at bounding box center [372, 73] width 31 height 7
click at [117, 73] on span "ROSANA ALVES SOARES" at bounding box center [145, 73] width 86 height 10
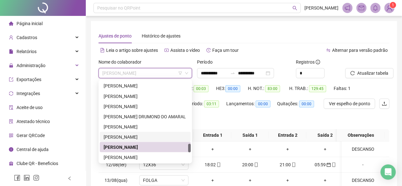
click at [123, 139] on div "[PERSON_NAME]" at bounding box center [145, 136] width 83 height 7
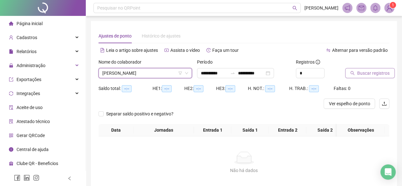
click at [362, 73] on span "Buscar registros" at bounding box center [373, 73] width 32 height 7
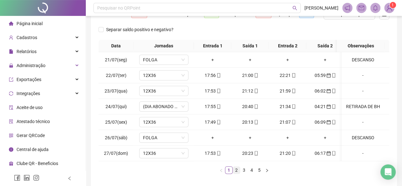
click at [234, 174] on link "2" at bounding box center [236, 170] width 7 height 7
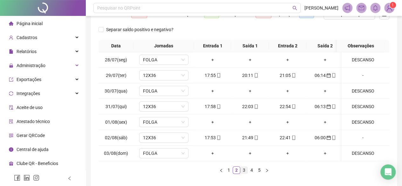
click at [246, 174] on link "3" at bounding box center [244, 170] width 7 height 7
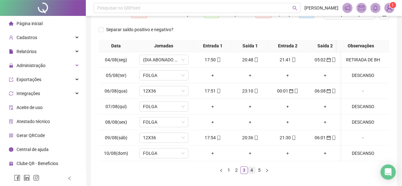
click at [254, 174] on link "4" at bounding box center [251, 170] width 7 height 7
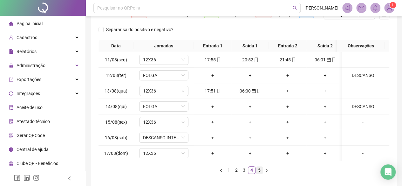
click at [258, 173] on link "5" at bounding box center [259, 170] width 7 height 7
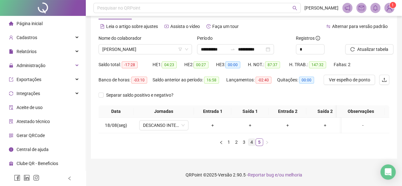
click at [251, 140] on link "4" at bounding box center [251, 142] width 7 height 7
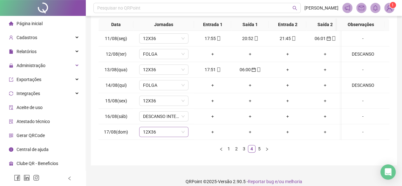
scroll to position [121, 0]
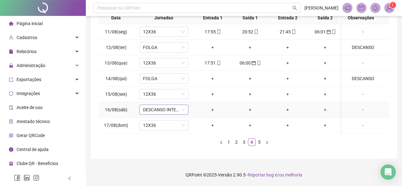
click at [154, 105] on span "DESCANSO INTER-JORNADA" at bounding box center [164, 110] width 42 height 10
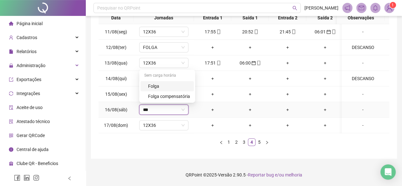
type input "****"
click at [156, 83] on div "Folga" at bounding box center [169, 86] width 42 height 7
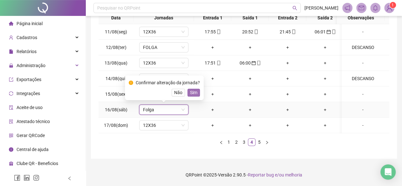
click at [192, 89] on span "Sim" at bounding box center [193, 92] width 7 height 7
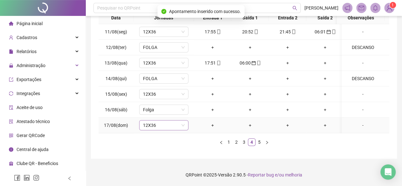
click at [146, 123] on span "12X36" at bounding box center [164, 126] width 42 height 10
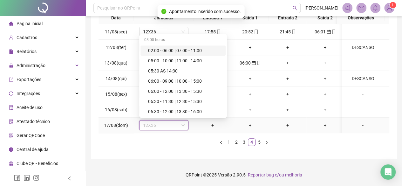
type input "*"
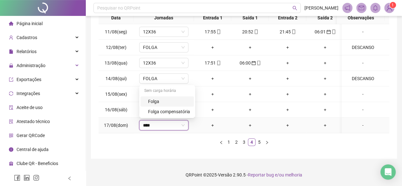
type input "*****"
click at [155, 98] on div "Folga" at bounding box center [169, 101] width 42 height 7
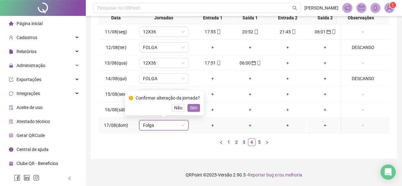
click at [190, 104] on span "Sim" at bounding box center [193, 107] width 7 height 7
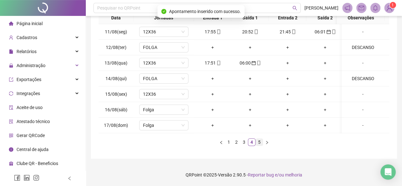
click at [258, 141] on link "5" at bounding box center [259, 142] width 7 height 7
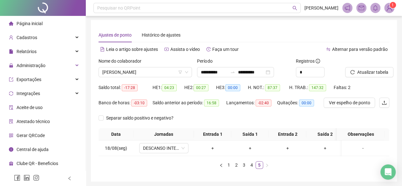
scroll to position [0, 0]
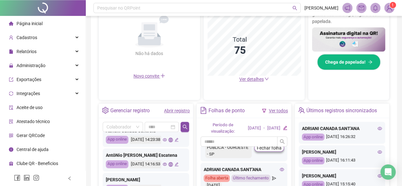
scroll to position [127, 0]
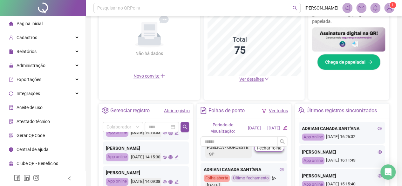
click at [186, 108] on link "Abrir registro" at bounding box center [177, 110] width 26 height 5
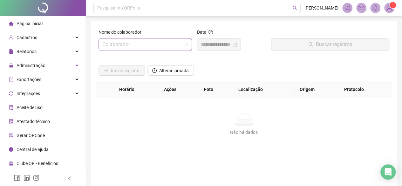
click at [153, 44] on input "search" at bounding box center [142, 44] width 80 height 12
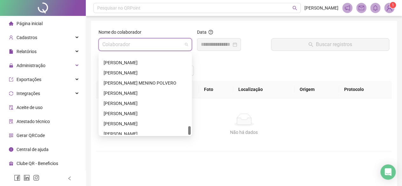
scroll to position [682, 0]
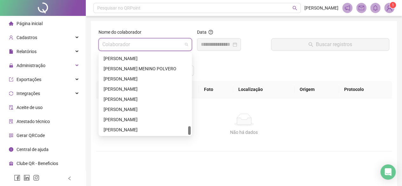
drag, startPoint x: 190, startPoint y: 97, endPoint x: 195, endPoint y: 150, distance: 53.3
click at [195, 150] on body "Página inicial Cadastros Relatórios Administração Exportações Integrações Aceit…" at bounding box center [201, 93] width 402 height 186
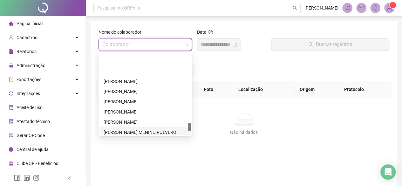
scroll to position [586, 0]
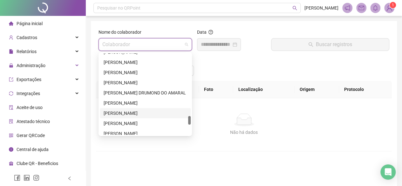
drag, startPoint x: 132, startPoint y: 104, endPoint x: 134, endPoint y: 118, distance: 14.1
click at [134, 118] on div "PAULO FERNANDO BASTOS RAFAELA COSTA DOS SANTOS RAFAEL CAETANO MOLINA NUNES RAIS…" at bounding box center [145, 98] width 91 height 102
click at [135, 114] on div "[PERSON_NAME]" at bounding box center [145, 113] width 83 height 7
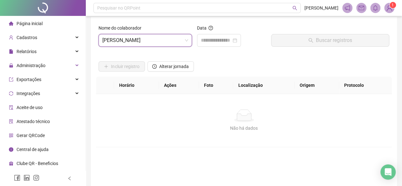
scroll to position [0, 0]
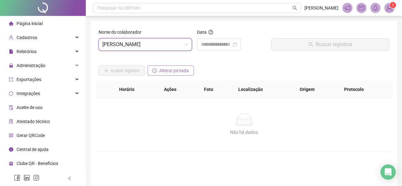
click at [176, 73] on button "Alterar jornada" at bounding box center [171, 71] width 46 height 10
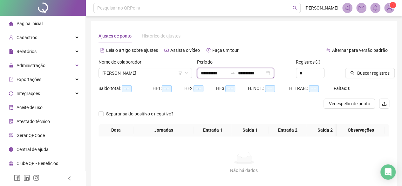
click at [207, 73] on input "**********" at bounding box center [214, 73] width 27 height 7
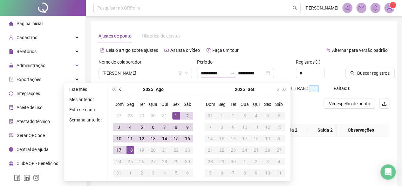
click at [118, 90] on button "prev-year" at bounding box center [120, 89] width 7 height 13
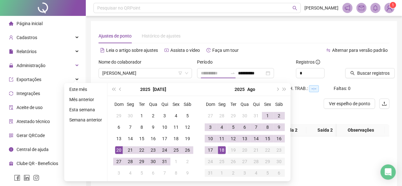
type input "**********"
click at [119, 148] on div "20" at bounding box center [119, 150] width 8 height 8
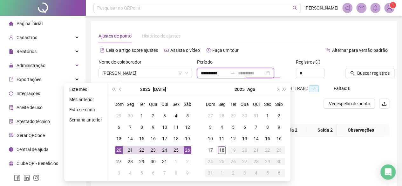
type input "**********"
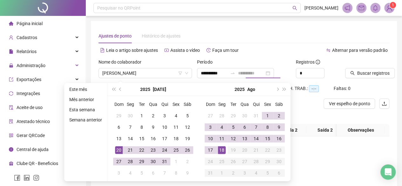
click at [218, 150] on div "18" at bounding box center [222, 150] width 8 height 8
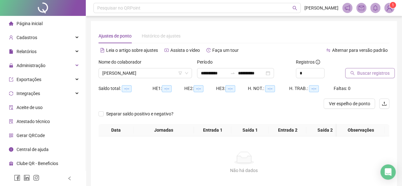
drag, startPoint x: 361, startPoint y: 70, endPoint x: 356, endPoint y: 75, distance: 7.0
click at [356, 75] on button "Buscar registros" at bounding box center [370, 73] width 50 height 10
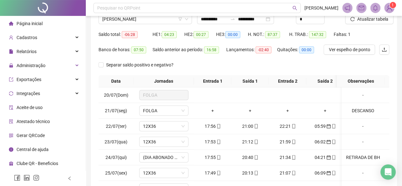
scroll to position [64, 0]
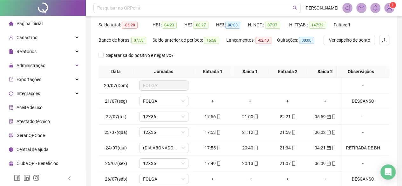
drag, startPoint x: 402, startPoint y: 107, endPoint x: 404, endPoint y: 182, distance: 74.5
click at [402, 122] on html "**********" at bounding box center [201, 29] width 402 height 186
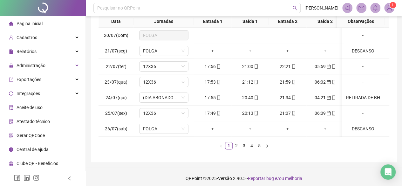
scroll to position [0, 0]
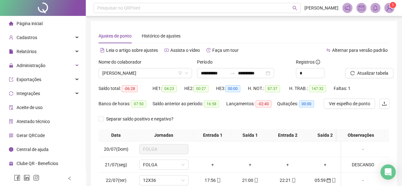
click at [347, 52] on span "Alternar para versão padrão" at bounding box center [360, 50] width 56 height 5
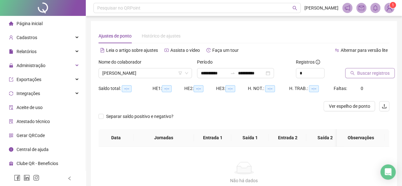
click at [354, 72] on icon "search" at bounding box center [352, 73] width 4 height 4
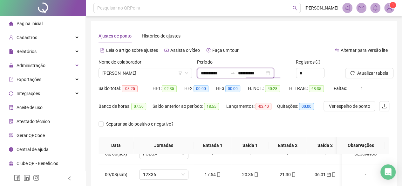
click at [265, 75] on input "**********" at bounding box center [251, 73] width 27 height 7
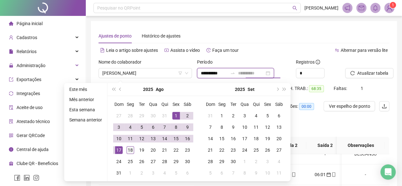
type input "**********"
click at [127, 151] on div "18" at bounding box center [131, 150] width 8 height 8
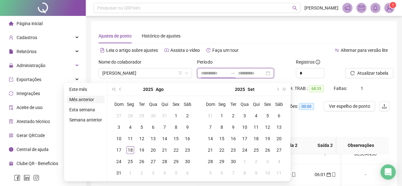
type input "**********"
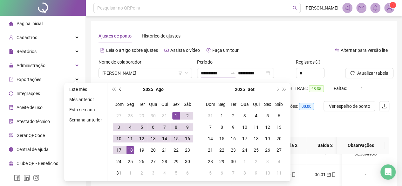
click at [120, 89] on span "prev-year" at bounding box center [120, 89] width 3 height 3
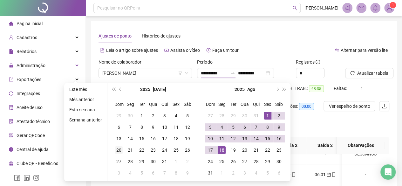
type input "**********"
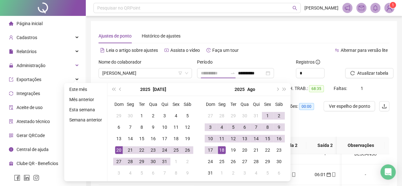
click at [115, 150] on div "20" at bounding box center [119, 150] width 8 height 8
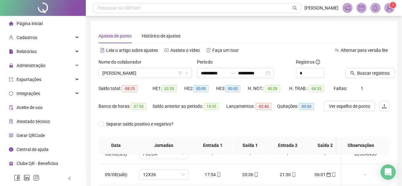
click at [387, 63] on div "Buscar registros" at bounding box center [367, 69] width 44 height 20
click at [378, 76] on span "Buscar registros" at bounding box center [373, 73] width 32 height 7
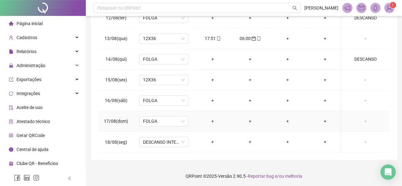
scroll to position [139, 0]
click at [175, 75] on span "12X36" at bounding box center [164, 79] width 42 height 10
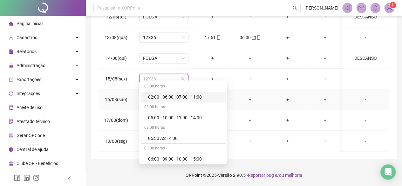
click at [309, 89] on td "+" at bounding box center [326, 99] width 38 height 21
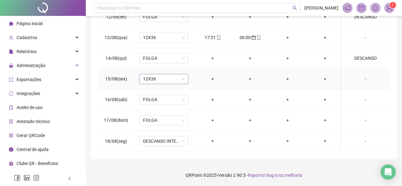
click at [167, 76] on span "12X36" at bounding box center [164, 79] width 42 height 10
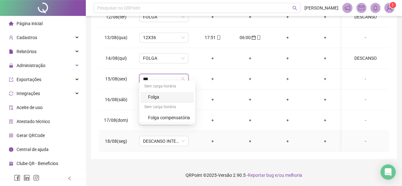
type input "****"
click at [163, 101] on div "Folga" at bounding box center [167, 97] width 53 height 10
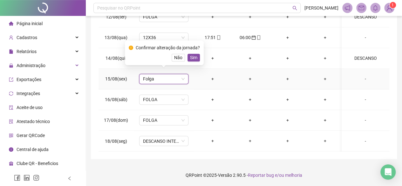
click at [190, 56] on span "Sim" at bounding box center [193, 57] width 7 height 7
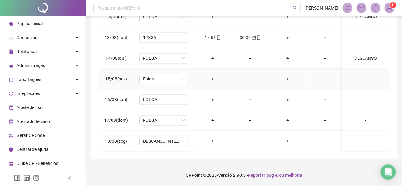
click at [362, 75] on div "-" at bounding box center [366, 78] width 38 height 7
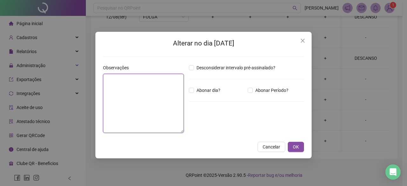
click at [129, 130] on textarea at bounding box center [143, 103] width 81 height 59
type textarea "********"
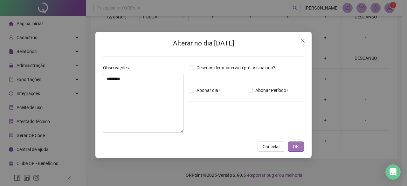
click at [301, 146] on button "OK" at bounding box center [296, 147] width 16 height 10
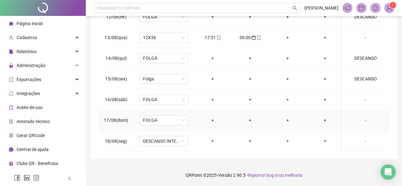
click at [362, 117] on div "-" at bounding box center [366, 120] width 38 height 7
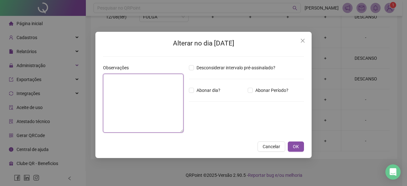
click at [171, 109] on textarea at bounding box center [143, 103] width 80 height 59
type textarea "********"
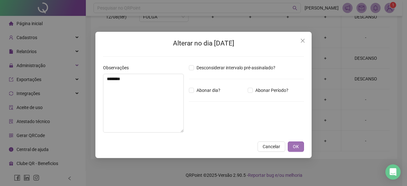
drag, startPoint x: 301, startPoint y: 150, endPoint x: 302, endPoint y: 147, distance: 3.4
click at [302, 148] on button "OK" at bounding box center [296, 147] width 16 height 10
click at [302, 144] on button "OK" at bounding box center [296, 147] width 16 height 10
click at [299, 148] on span "OK" at bounding box center [296, 146] width 6 height 7
click at [301, 144] on button "OK" at bounding box center [296, 147] width 16 height 10
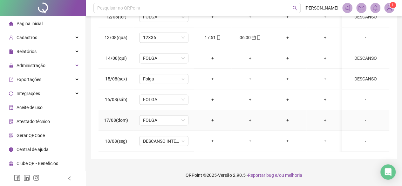
click at [360, 117] on div "-" at bounding box center [366, 120] width 38 height 7
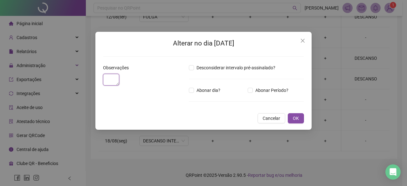
click at [119, 86] on textarea at bounding box center [111, 80] width 16 height 12
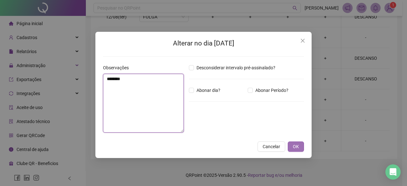
type textarea "********"
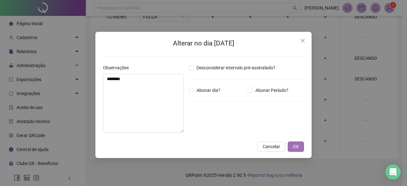
click at [302, 144] on button "OK" at bounding box center [296, 147] width 16 height 10
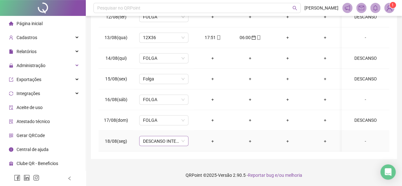
click at [171, 137] on span "DESCANSO INTER-JORNADA" at bounding box center [164, 141] width 42 height 10
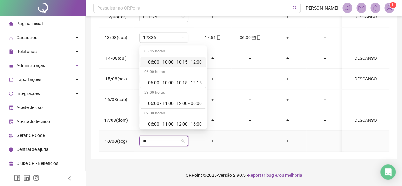
type input "***"
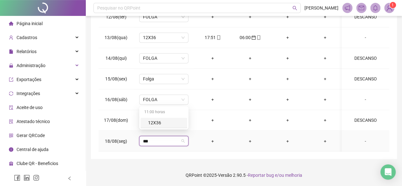
click at [168, 122] on div "12X36" at bounding box center [165, 122] width 35 height 7
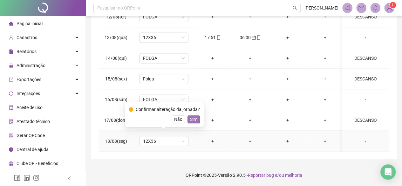
click at [195, 117] on span "Sim" at bounding box center [193, 119] width 7 height 7
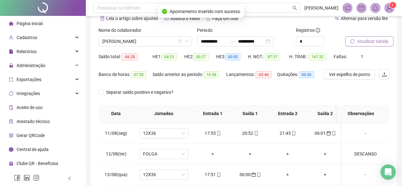
scroll to position [0, 0]
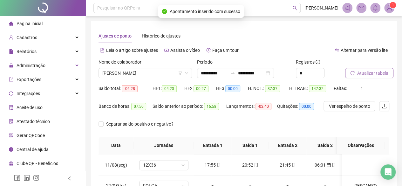
click at [372, 76] on span "Atualizar tabela" at bounding box center [372, 73] width 31 height 7
